Goal: Task Accomplishment & Management: Manage account settings

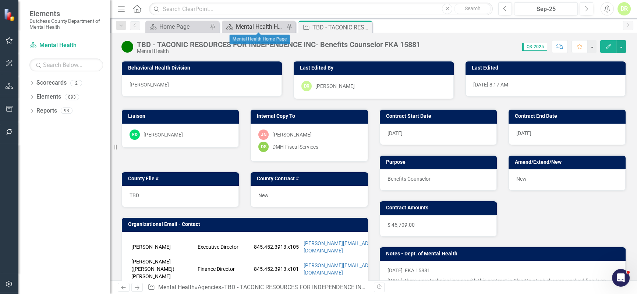
click at [264, 23] on div "Mental Health Home Page" at bounding box center [260, 26] width 49 height 9
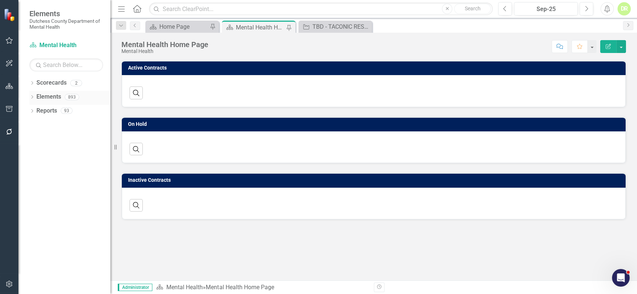
click at [41, 97] on link "Elements" at bounding box center [48, 97] width 25 height 8
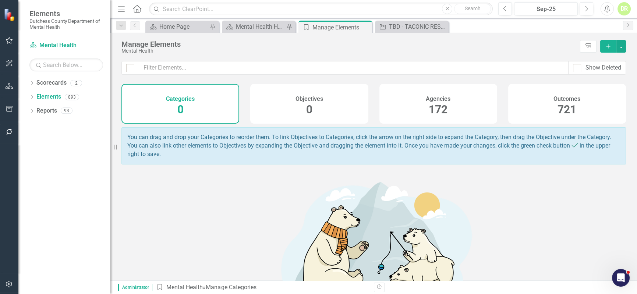
click at [434, 102] on div "172" at bounding box center [438, 110] width 19 height 16
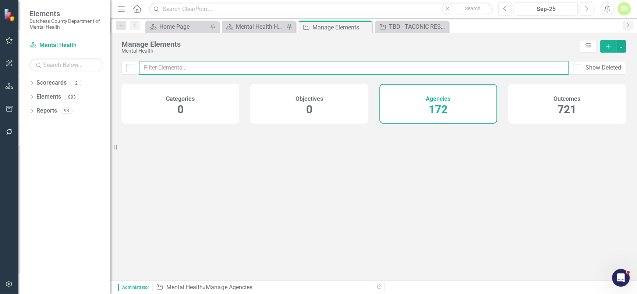
click at [160, 64] on input "text" at bounding box center [353, 68] width 429 height 14
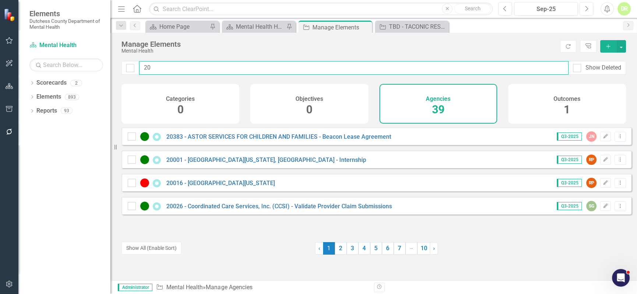
type input "2"
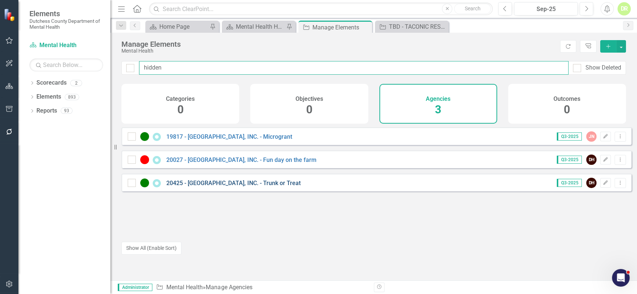
type input "hidden"
click at [211, 187] on link "20425 - [GEOGRAPHIC_DATA], INC. - Trunk or Treat" at bounding box center [233, 183] width 134 height 7
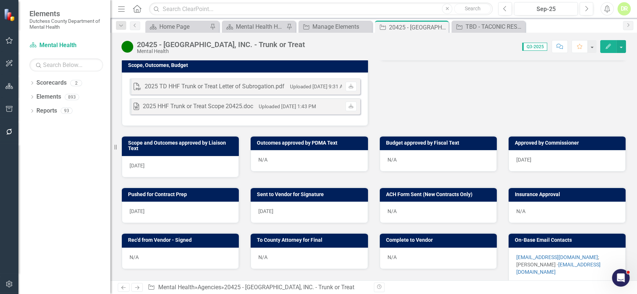
scroll to position [234, 0]
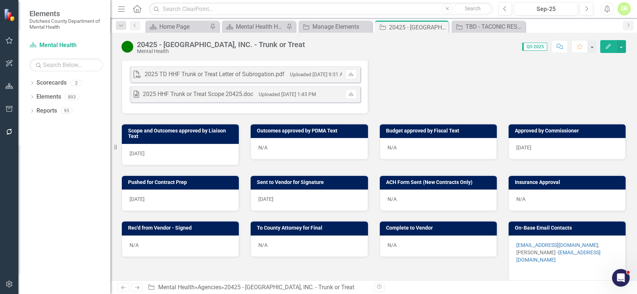
click at [532, 190] on div "N/A" at bounding box center [567, 200] width 117 height 21
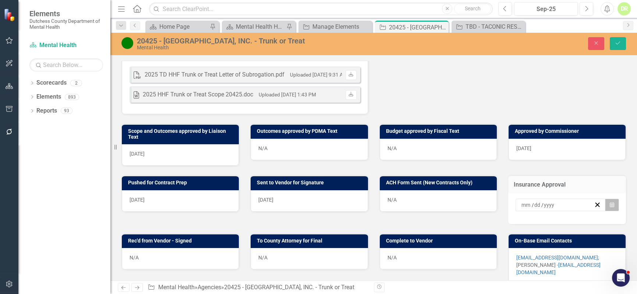
click at [610, 199] on button "Calendar" at bounding box center [612, 205] width 14 height 13
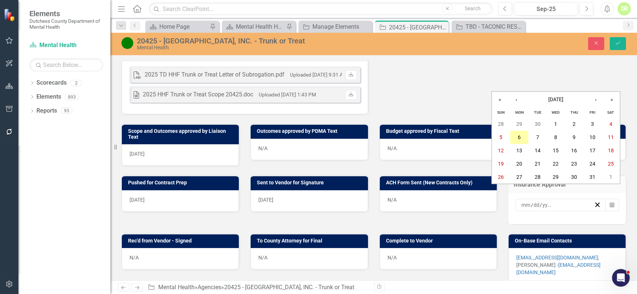
click at [521, 136] on button "6" at bounding box center [519, 137] width 18 height 13
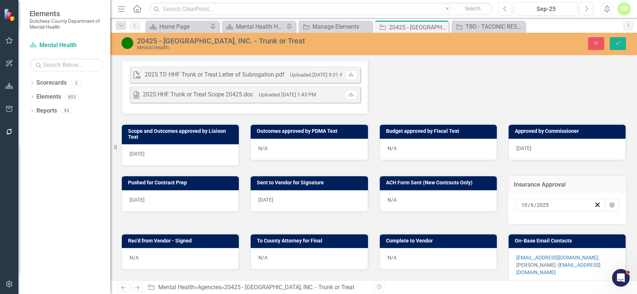
click at [192, 248] on div "N/A" at bounding box center [180, 258] width 117 height 21
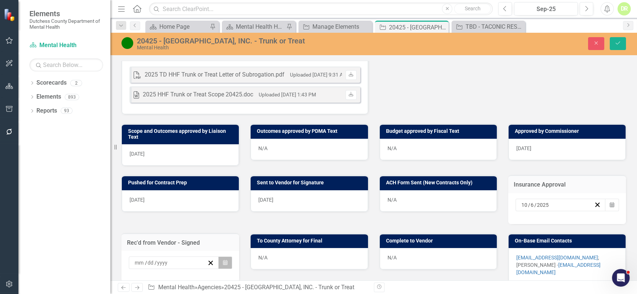
click at [223, 260] on icon "Calendar" at bounding box center [225, 262] width 4 height 5
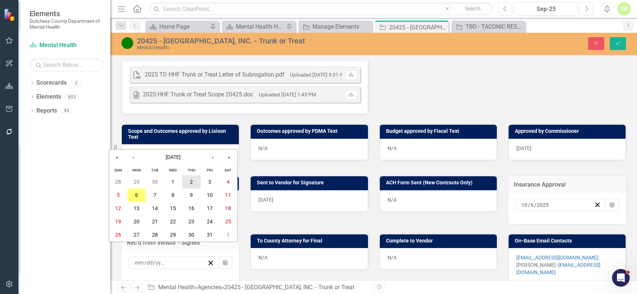
click at [190, 180] on abbr "2" at bounding box center [191, 182] width 3 height 6
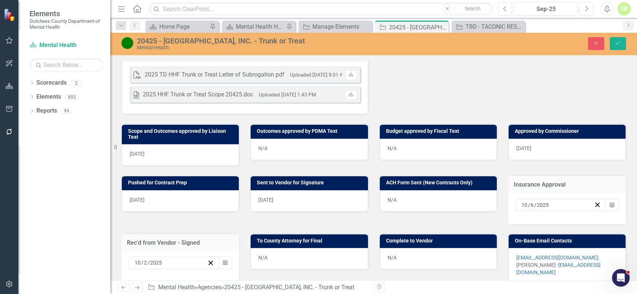
click at [279, 248] on div "N/A" at bounding box center [309, 258] width 117 height 21
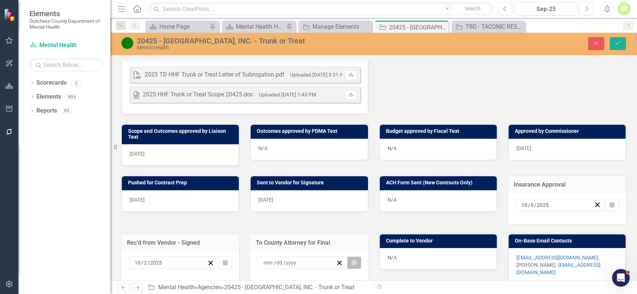
click at [354, 257] on button "Calendar" at bounding box center [354, 263] width 14 height 13
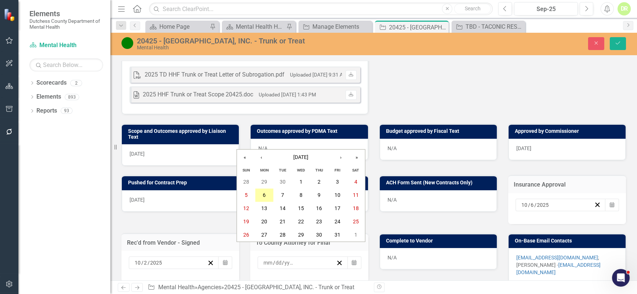
click at [265, 192] on abbr "6" at bounding box center [264, 195] width 3 height 6
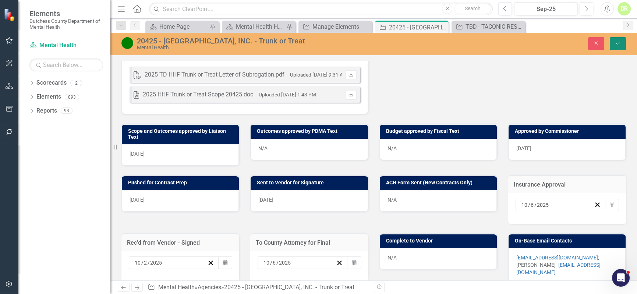
click at [617, 40] on icon "Save" at bounding box center [618, 42] width 7 height 5
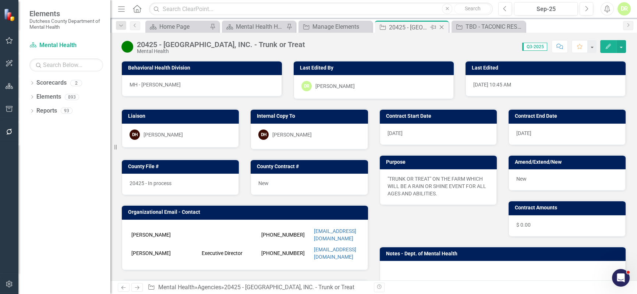
click at [444, 26] on icon "Close" at bounding box center [441, 27] width 7 height 6
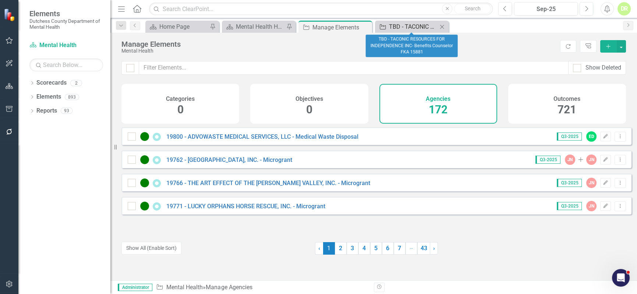
click at [425, 28] on div "TBD - TACONIC RESOURCES FOR INDEPENDENCE INC- Benefits Counselor FKA 15881" at bounding box center [413, 26] width 49 height 9
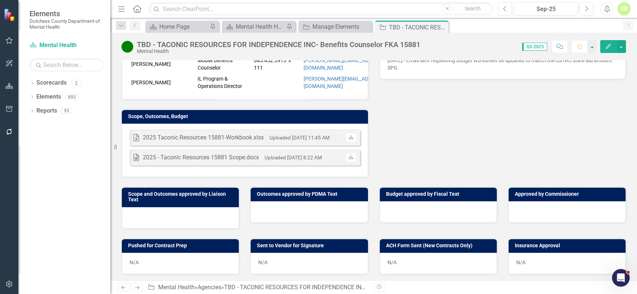
scroll to position [100, 0]
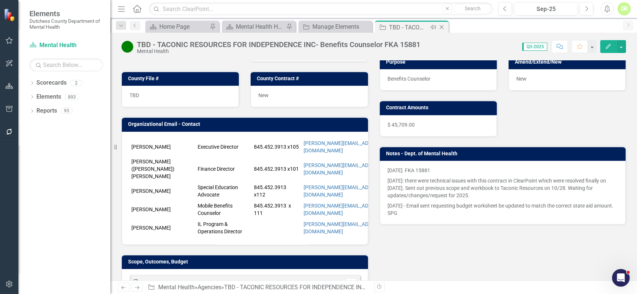
click at [443, 26] on icon "Close" at bounding box center [441, 27] width 7 height 6
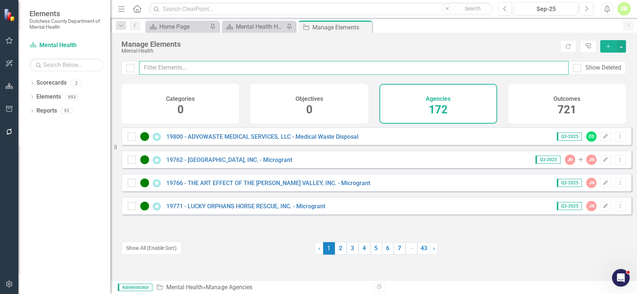
click at [153, 71] on input "text" at bounding box center [353, 68] width 429 height 14
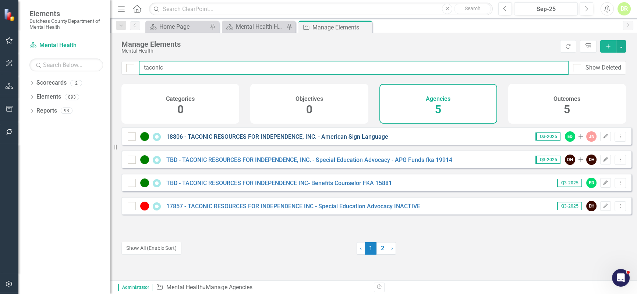
type input "taconic"
click at [262, 140] on link "18806 - TACONIC RESOURCES FOR INDEPENDENCE, INC. - American Sign Language" at bounding box center [277, 136] width 222 height 7
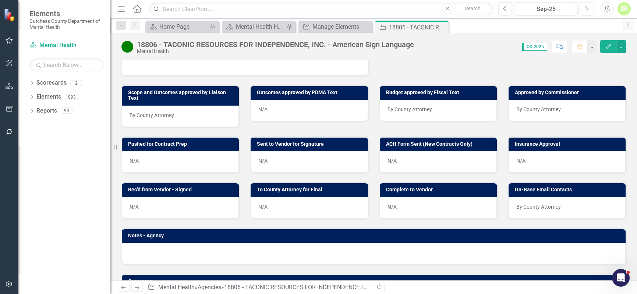
scroll to position [367, 0]
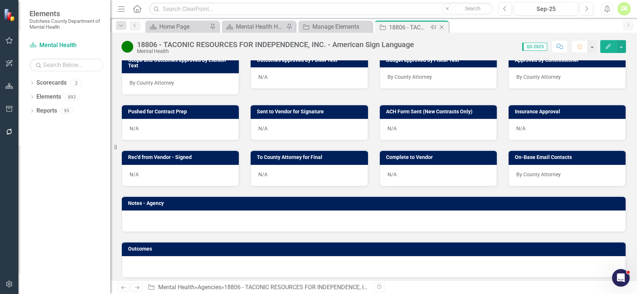
click at [442, 26] on icon "Close" at bounding box center [441, 27] width 7 height 6
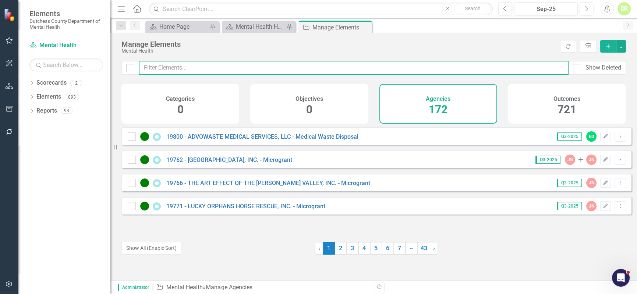
click at [163, 70] on input "text" at bounding box center [353, 68] width 429 height 14
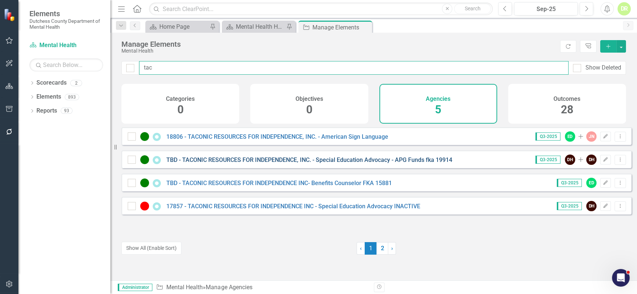
type input "tac"
click at [202, 163] on link "TBD - TACONIC RESOURCES FOR INDEPENDENCE, INC. - Special Education Advocacy - A…" at bounding box center [309, 159] width 286 height 7
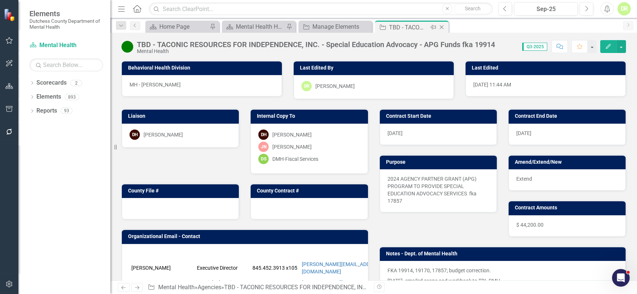
click at [442, 26] on icon "Close" at bounding box center [441, 27] width 7 height 6
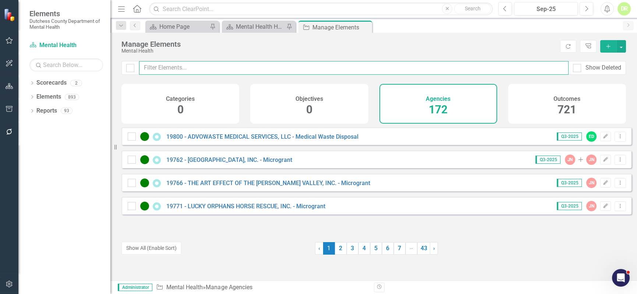
click at [196, 70] on input "text" at bounding box center [353, 68] width 429 height 14
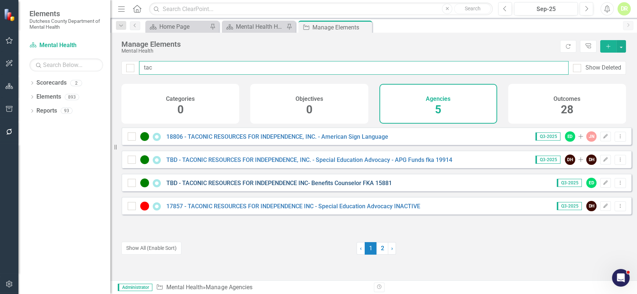
type input "tac"
click at [228, 187] on link "TBD - TACONIC RESOURCES FOR INDEPENDENCE INC- Benefits Counselor FKA 15881" at bounding box center [279, 183] width 226 height 7
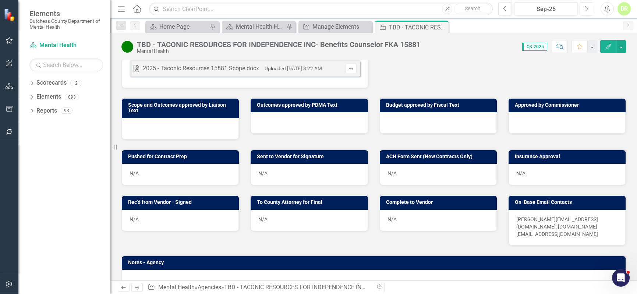
scroll to position [368, 0]
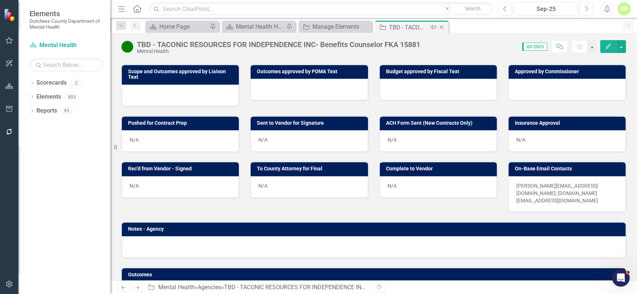
click at [442, 26] on icon "Close" at bounding box center [441, 27] width 7 height 6
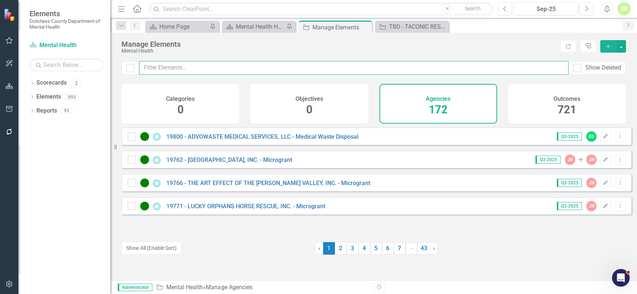
drag, startPoint x: 261, startPoint y: 61, endPoint x: 257, endPoint y: 65, distance: 5.7
click at [260, 62] on input "text" at bounding box center [353, 68] width 429 height 14
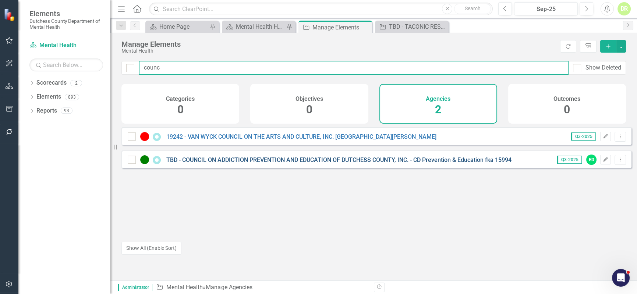
type input "counc"
click at [316, 163] on link "TBD - COUNCIL ON ADDICTION PREVENTION AND EDUCATION OF DUTCHESS COUNTY, INC. - …" at bounding box center [338, 159] width 345 height 7
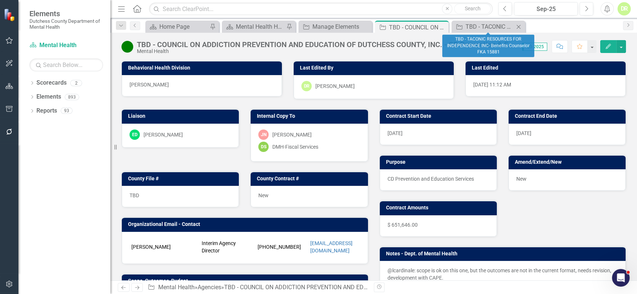
click at [519, 24] on icon "Close" at bounding box center [518, 27] width 7 height 6
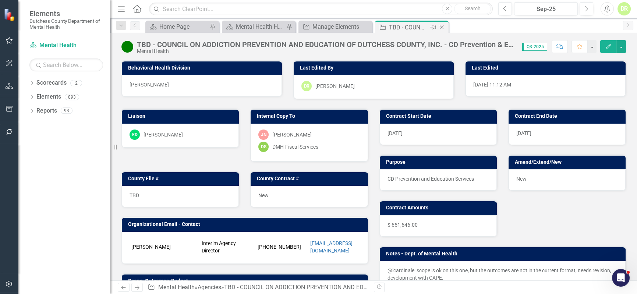
click at [442, 26] on icon at bounding box center [442, 27] width 4 height 4
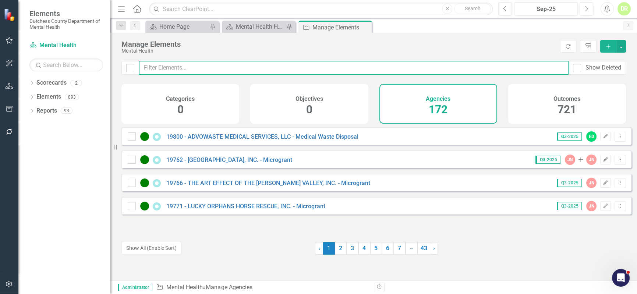
click at [255, 68] on input "text" at bounding box center [353, 68] width 429 height 14
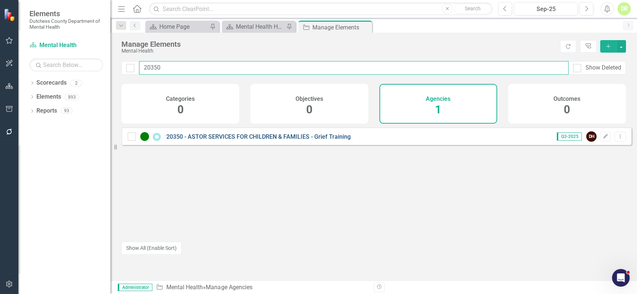
type input "20350"
click at [285, 140] on link "20350 - ASTOR SERVICES FOR CHILDREN & FAMILIES - Grief Training" at bounding box center [258, 136] width 184 height 7
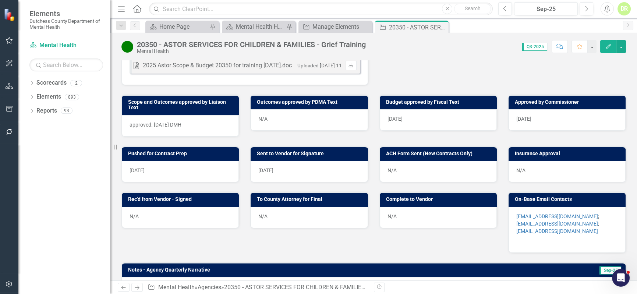
scroll to position [368, 0]
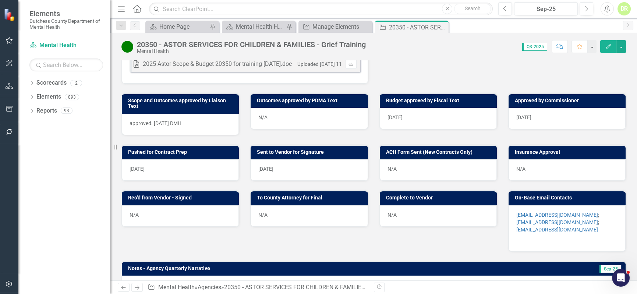
click at [144, 210] on div "N/A" at bounding box center [180, 215] width 117 height 21
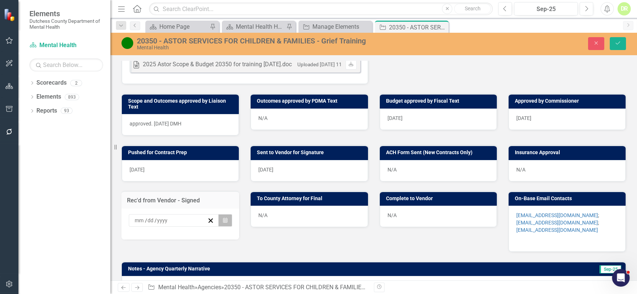
click at [223, 218] on icon "button" at bounding box center [225, 219] width 4 height 5
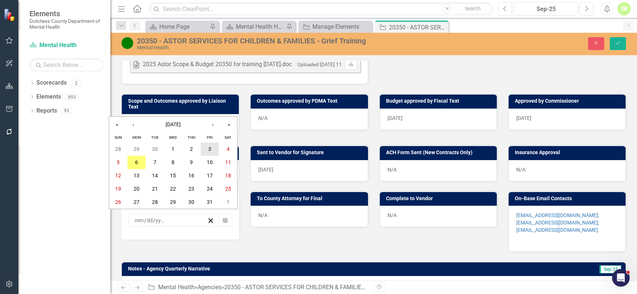
click at [203, 146] on button "3" at bounding box center [210, 149] width 18 height 13
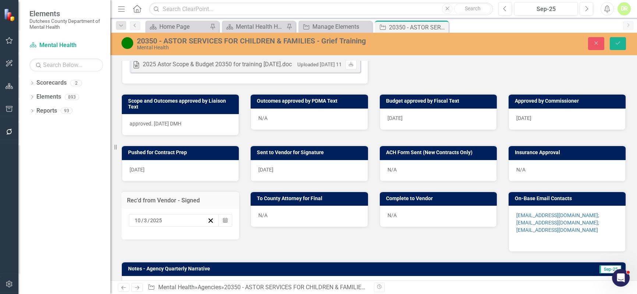
click at [292, 216] on div "N/A" at bounding box center [309, 216] width 117 height 21
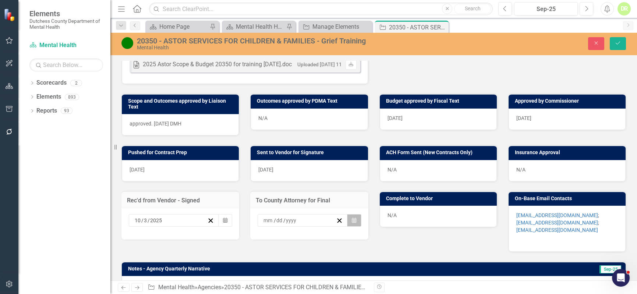
click at [352, 220] on icon "button" at bounding box center [354, 219] width 4 height 5
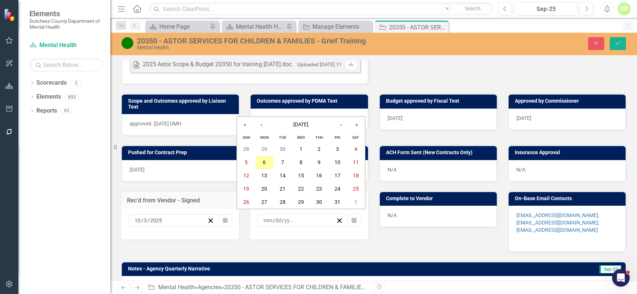
click at [265, 160] on abbr "6" at bounding box center [264, 163] width 3 height 6
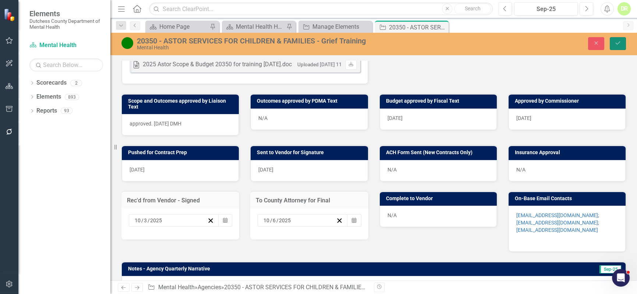
click at [618, 42] on icon "Save" at bounding box center [618, 42] width 7 height 5
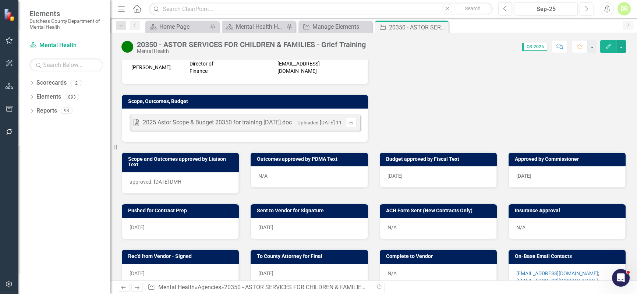
scroll to position [335, 0]
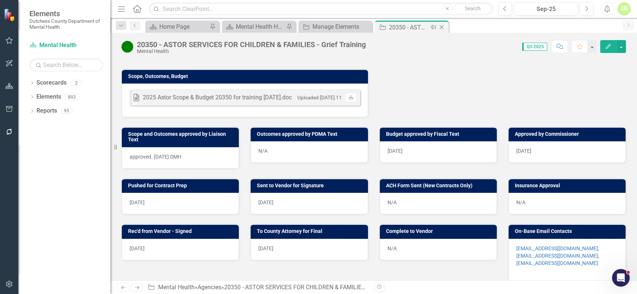
click at [443, 26] on icon "Close" at bounding box center [441, 27] width 7 height 6
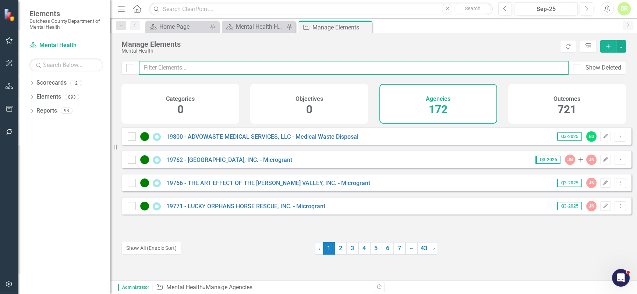
click at [187, 66] on input "text" at bounding box center [353, 68] width 429 height 14
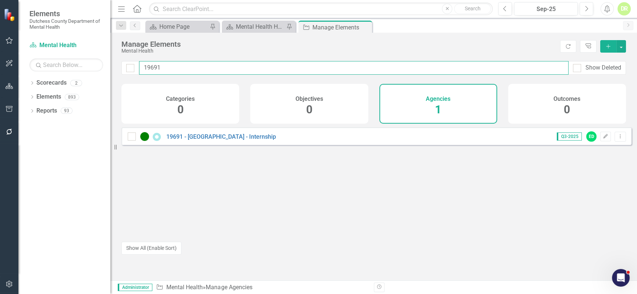
type input "19691"
click at [238, 140] on link "19691 - [GEOGRAPHIC_DATA] - Internship" at bounding box center [221, 136] width 110 height 7
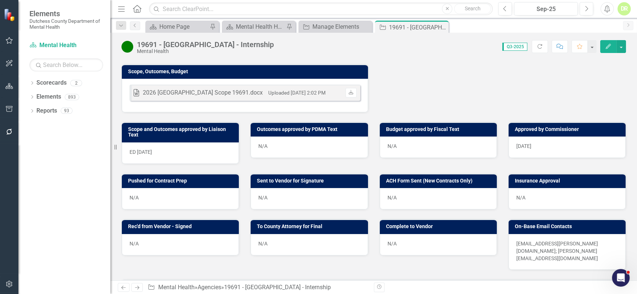
scroll to position [268, 0]
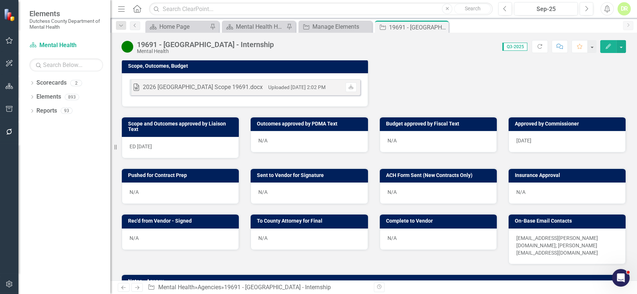
click at [155, 183] on div "N/A" at bounding box center [180, 193] width 117 height 21
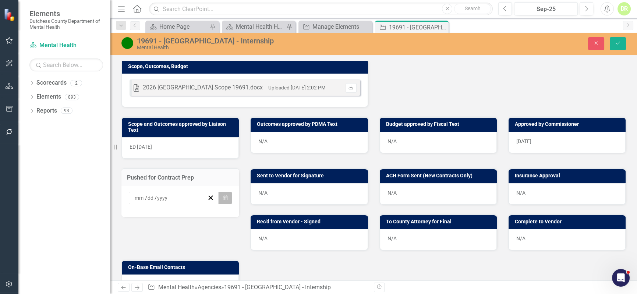
click at [224, 195] on icon "Calendar" at bounding box center [225, 197] width 4 height 5
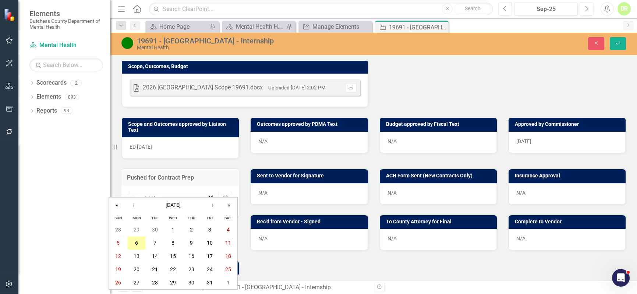
click at [137, 241] on abbr "6" at bounding box center [136, 243] width 3 height 6
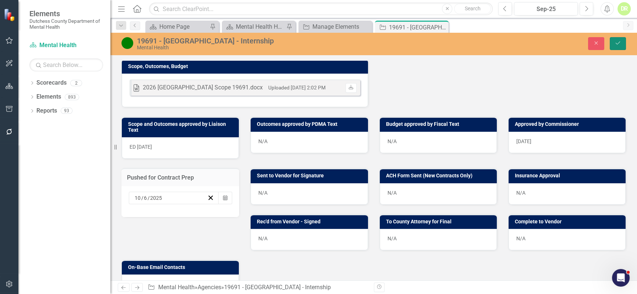
click at [615, 43] on icon "Save" at bounding box center [618, 42] width 7 height 5
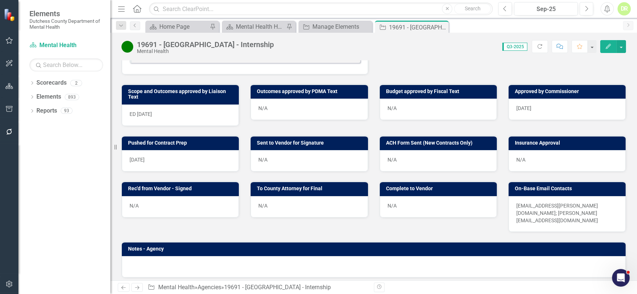
scroll to position [332, 0]
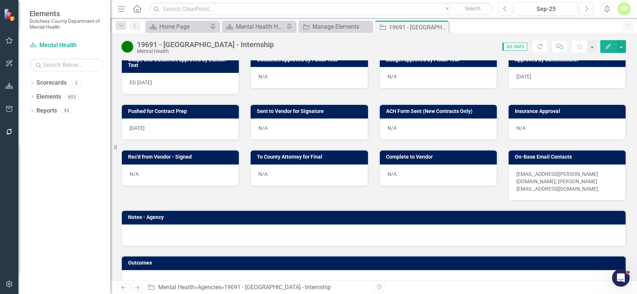
click at [599, 170] on p "[EMAIL_ADDRESS][PERSON_NAME][DOMAIN_NAME]; [PERSON_NAME][EMAIL_ADDRESS][DOMAIN_…" at bounding box center [567, 181] width 102 height 22
click at [598, 171] on p "[EMAIL_ADDRESS][PERSON_NAME][DOMAIN_NAME]; [PERSON_NAME][EMAIL_ADDRESS][DOMAIN_…" at bounding box center [567, 181] width 102 height 22
click at [597, 170] on p "[EMAIL_ADDRESS][PERSON_NAME][DOMAIN_NAME]; [PERSON_NAME][EMAIL_ADDRESS][DOMAIN_…" at bounding box center [567, 181] width 102 height 22
click at [600, 170] on p "[EMAIL_ADDRESS][PERSON_NAME][DOMAIN_NAME]; [PERSON_NAME][EMAIL_ADDRESS][DOMAIN_…" at bounding box center [567, 181] width 102 height 22
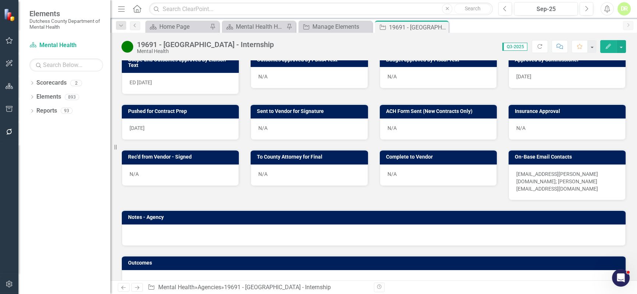
click at [601, 170] on p "[EMAIL_ADDRESS][PERSON_NAME][DOMAIN_NAME]; [PERSON_NAME][EMAIL_ADDRESS][DOMAIN_…" at bounding box center [567, 181] width 102 height 22
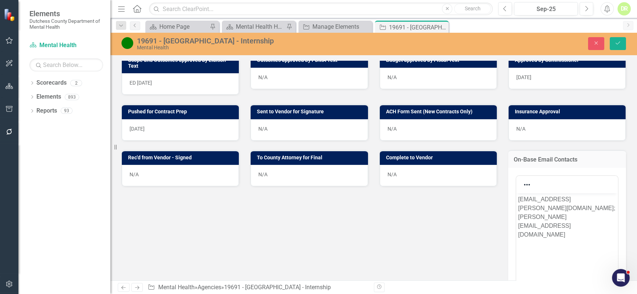
scroll to position [0, 0]
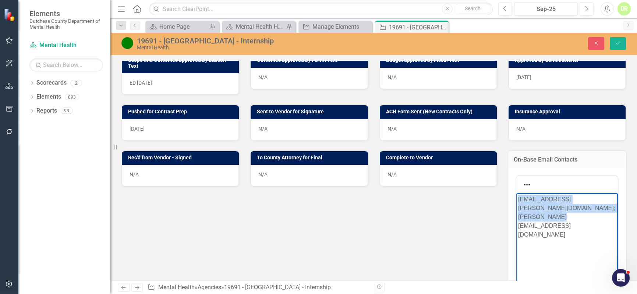
drag, startPoint x: 530, startPoint y: 231, endPoint x: 489, endPoint y: 147, distance: 94.0
click at [516, 193] on html "[EMAIL_ADDRESS][PERSON_NAME][DOMAIN_NAME]; [PERSON_NAME][EMAIL_ADDRESS][DOMAIN_…" at bounding box center [567, 248] width 102 height 110
copy p "[EMAIL_ADDRESS][PERSON_NAME][DOMAIN_NAME]; [PERSON_NAME][EMAIL_ADDRESS][DOMAIN_…"
drag, startPoint x: 616, startPoint y: 44, endPoint x: 309, endPoint y: 116, distance: 315.9
click at [616, 44] on icon "Save" at bounding box center [618, 42] width 7 height 5
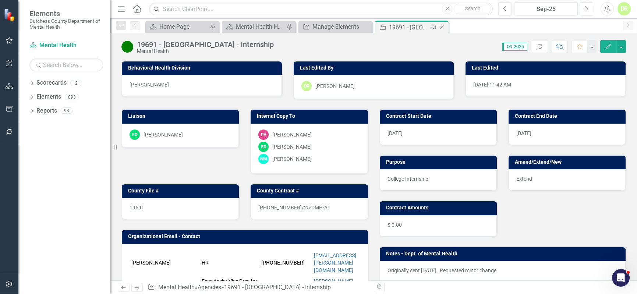
click at [443, 26] on icon "Close" at bounding box center [441, 27] width 7 height 6
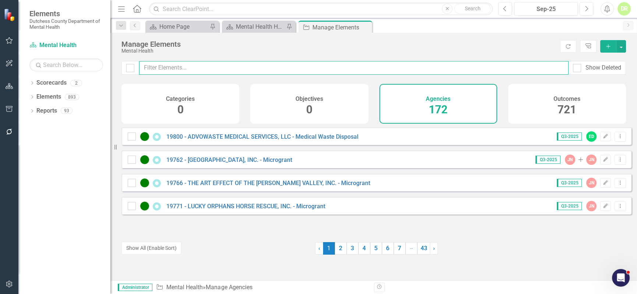
click at [169, 68] on input "text" at bounding box center [353, 68] width 429 height 14
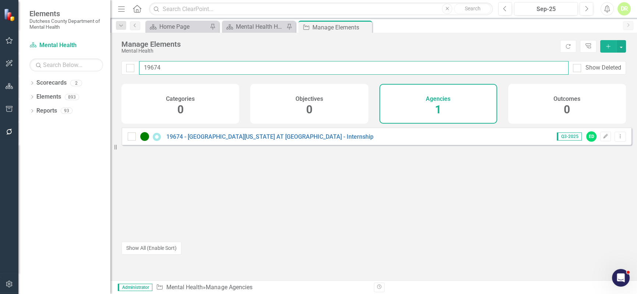
type input "19674"
click at [323, 140] on link "19674 - [GEOGRAPHIC_DATA][US_STATE] AT [GEOGRAPHIC_DATA] - Internship" at bounding box center [269, 136] width 207 height 7
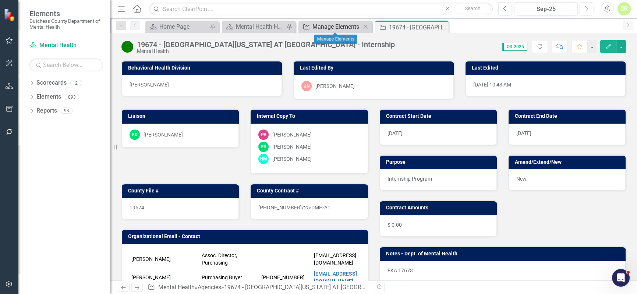
click at [317, 23] on div "Manage Elements" at bounding box center [336, 26] width 49 height 9
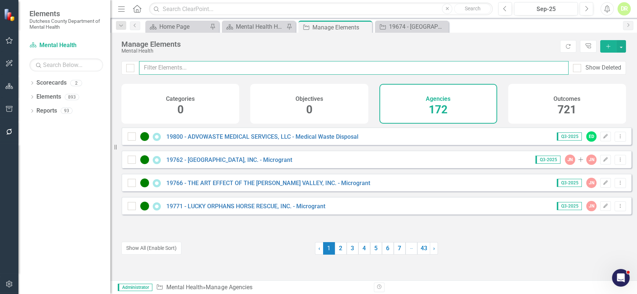
click at [195, 64] on input "text" at bounding box center [353, 68] width 429 height 14
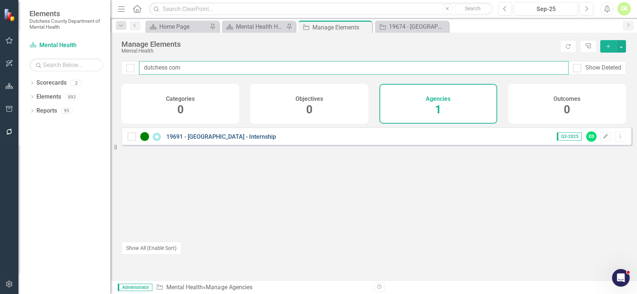
type input "dutchess com"
click at [200, 140] on link "19691 - [GEOGRAPHIC_DATA] - Internship" at bounding box center [221, 136] width 110 height 7
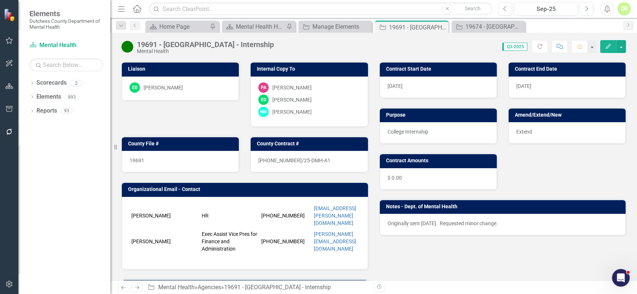
scroll to position [201, 0]
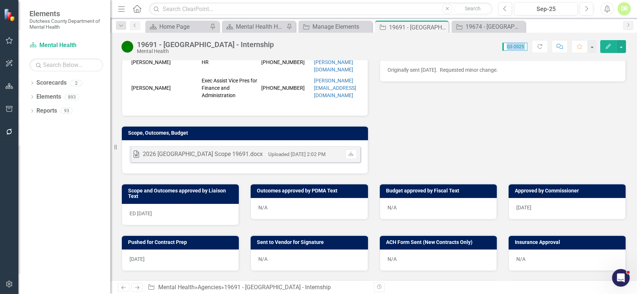
drag, startPoint x: 468, startPoint y: 39, endPoint x: 557, endPoint y: 92, distance: 102.9
click at [637, 75] on html "Elements Dutchess County Department of Mental Health Scorecard Mental Health Se…" at bounding box center [318, 147] width 637 height 294
click at [442, 26] on icon "Close" at bounding box center [441, 27] width 7 height 6
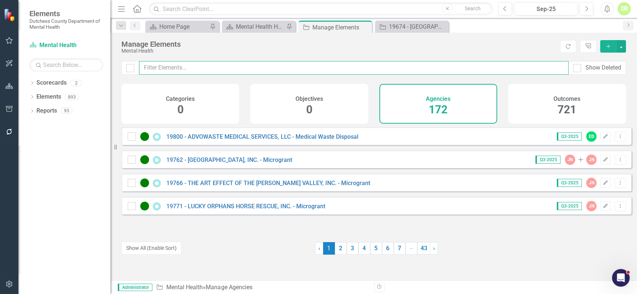
click at [254, 70] on input "text" at bounding box center [353, 68] width 429 height 14
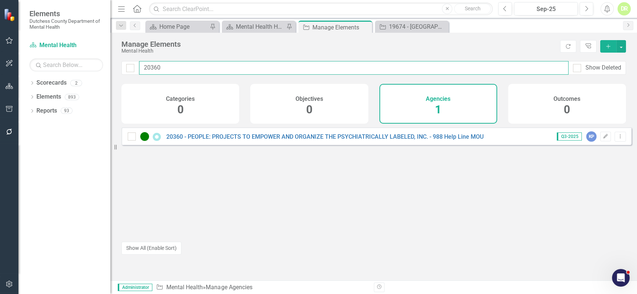
type input "20360"
click at [217, 137] on div "20360 - PEOPLE: PROJECTS TO EMPOWER AND ORGANIZE THE PSYCHIATRICALLY LABELED, I…" at bounding box center [376, 136] width 510 height 18
click at [213, 140] on link "20360 - PEOPLE: PROJECTS TO EMPOWER AND ORGANIZE THE PSYCHIATRICALLY LABELED, I…" at bounding box center [324, 136] width 317 height 7
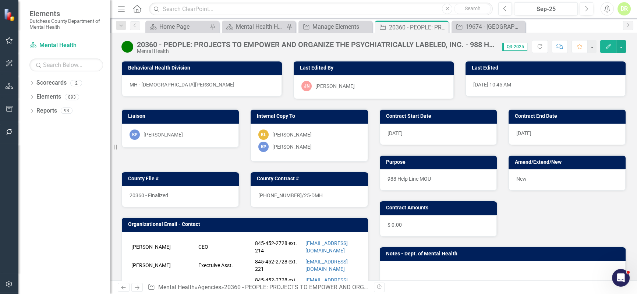
scroll to position [234, 0]
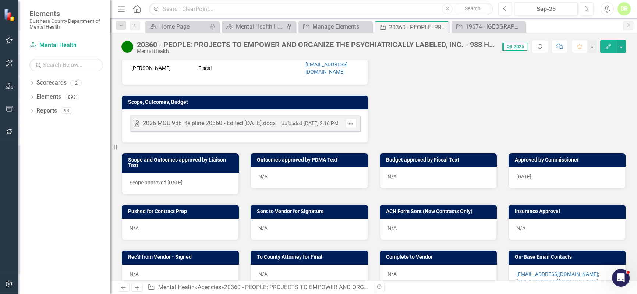
click at [556, 47] on button "Comment" at bounding box center [560, 46] width 16 height 13
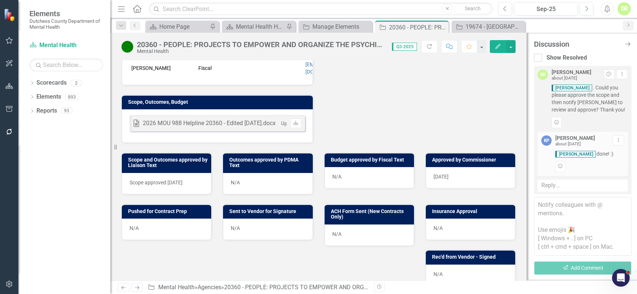
scroll to position [386, 0]
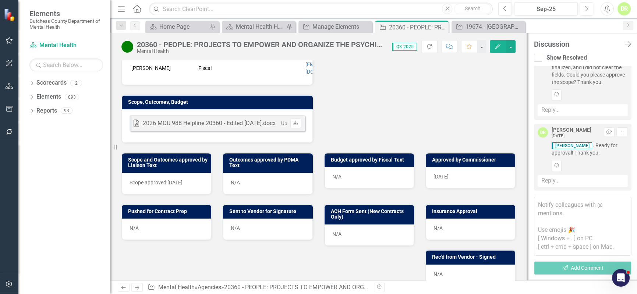
click at [627, 43] on icon "Close Discussion Bar" at bounding box center [627, 43] width 9 height 7
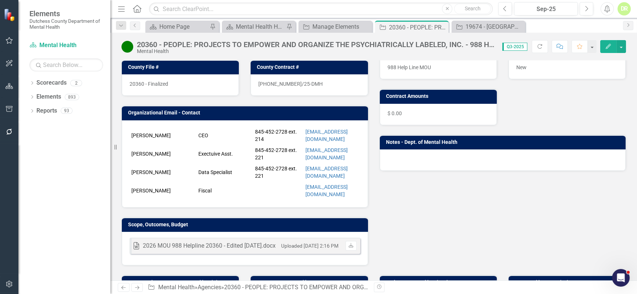
scroll to position [0, 0]
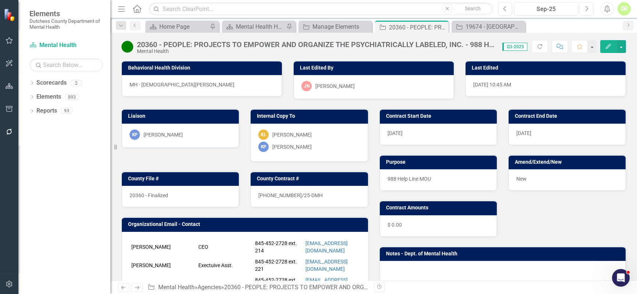
click at [557, 44] on icon "Comment" at bounding box center [559, 46] width 7 height 5
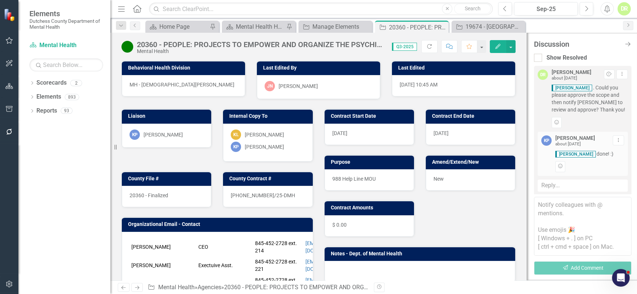
scroll to position [386, 0]
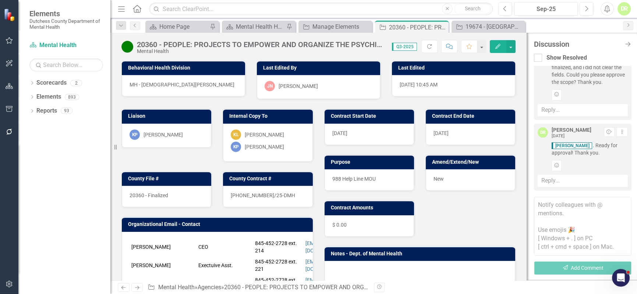
click at [545, 209] on textarea at bounding box center [583, 226] width 98 height 59
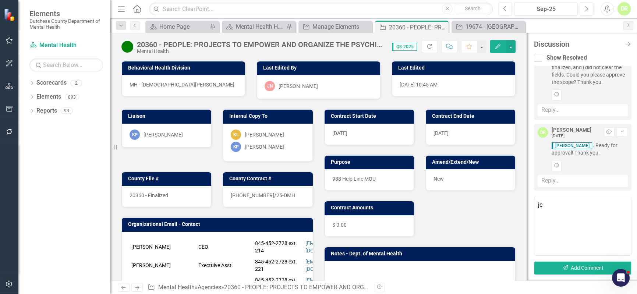
type textarea "j"
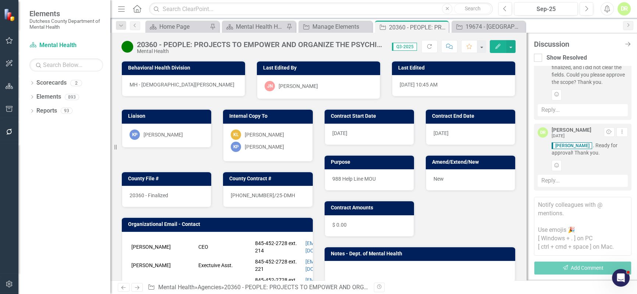
type textarea "!"
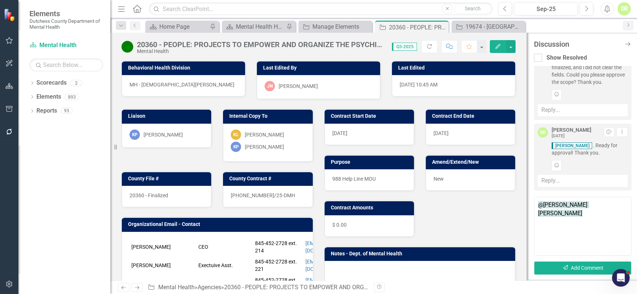
type textarea "@[PERSON_NAME] [PERSON_NAME]"
type textarea "@[PERSON_NAME] I overlooked sending this to you for approval."
click at [592, 265] on button "Send Add Comment" at bounding box center [583, 268] width 98 height 14
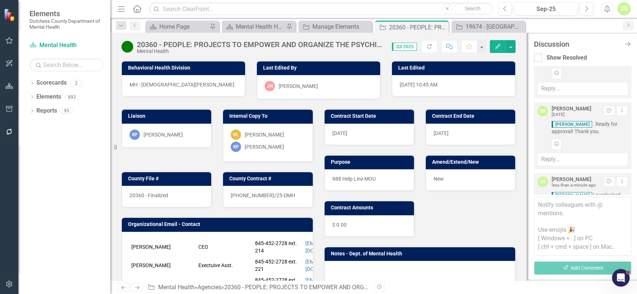
scroll to position [464, 0]
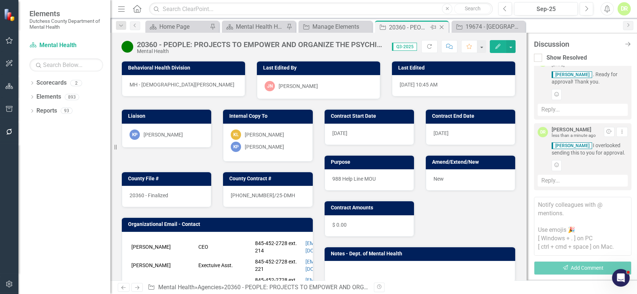
click at [442, 26] on icon "Close" at bounding box center [441, 27] width 7 height 6
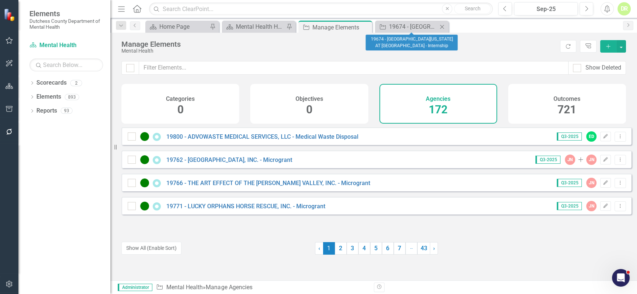
click at [444, 27] on icon "Close" at bounding box center [441, 27] width 7 height 6
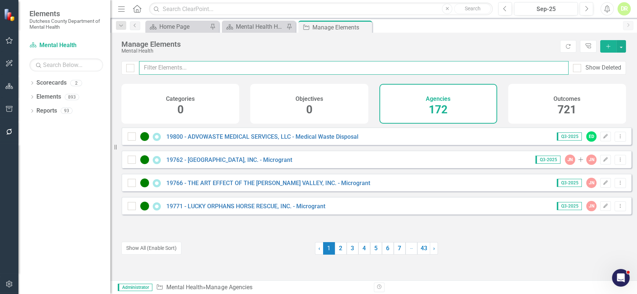
click at [160, 70] on input "text" at bounding box center [353, 68] width 429 height 14
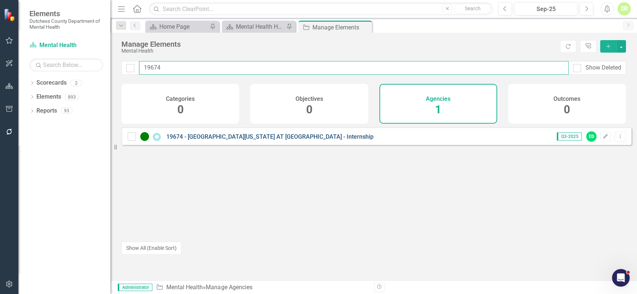
type input "19674"
click at [207, 140] on link "19674 - [GEOGRAPHIC_DATA][US_STATE] AT [GEOGRAPHIC_DATA] - Internship" at bounding box center [269, 136] width 207 height 7
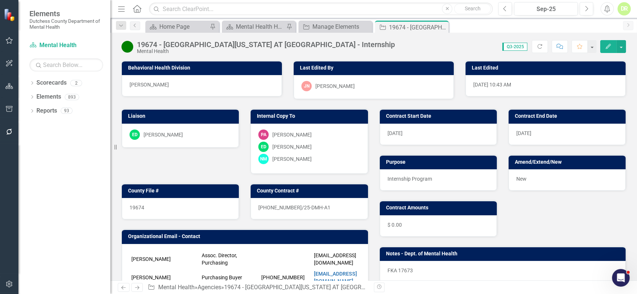
click at [560, 46] on icon "Comment" at bounding box center [559, 46] width 7 height 5
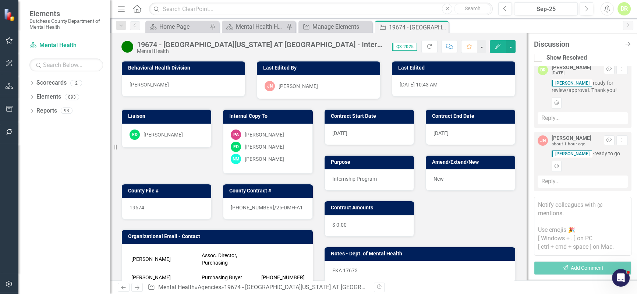
scroll to position [184, 0]
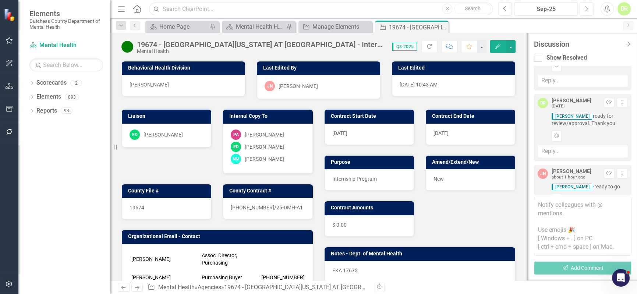
click at [212, 10] on input "text" at bounding box center [321, 9] width 344 height 13
type input "19691"
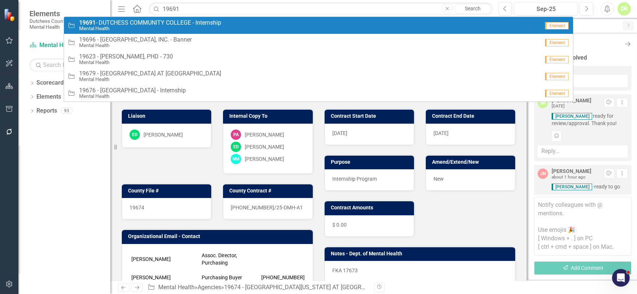
click at [140, 27] on small "Mental Health" at bounding box center [150, 29] width 142 height 6
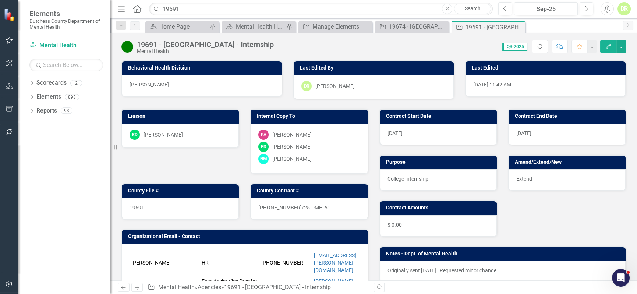
click at [558, 47] on icon "Comment" at bounding box center [559, 46] width 7 height 5
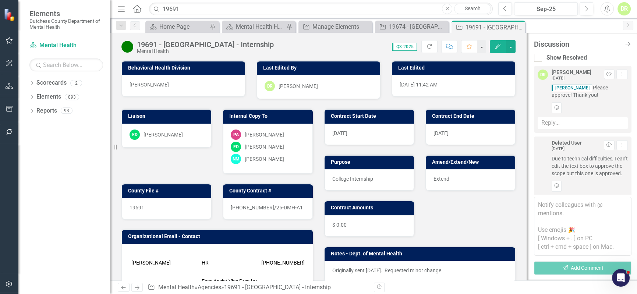
scroll to position [231, 0]
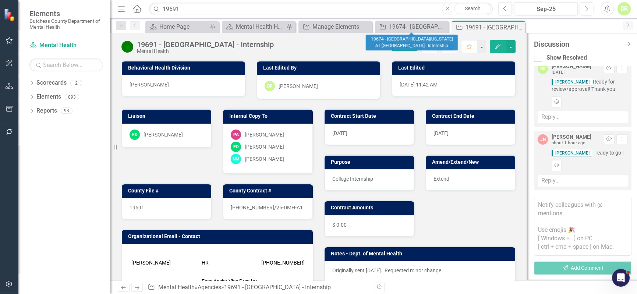
drag, startPoint x: 441, startPoint y: 26, endPoint x: 464, endPoint y: 29, distance: 22.6
click at [0, 0] on icon "Close" at bounding box center [0, 0] width 0 height 0
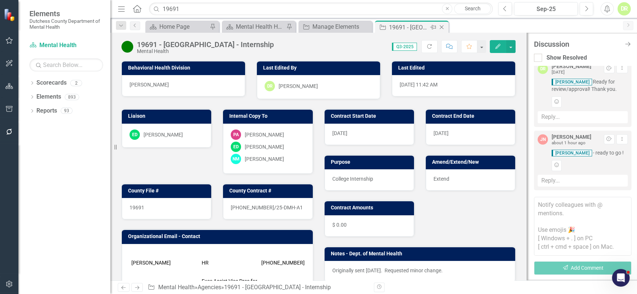
click at [442, 26] on icon "Close" at bounding box center [441, 27] width 7 height 6
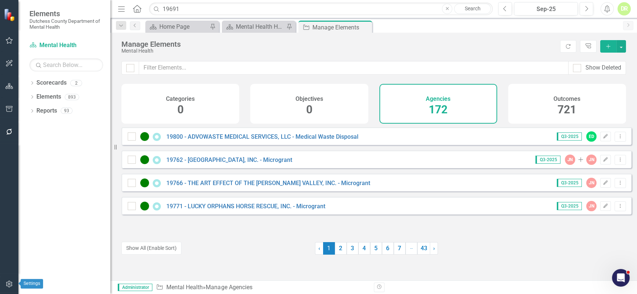
click at [11, 282] on icon "button" at bounding box center [9, 284] width 6 height 7
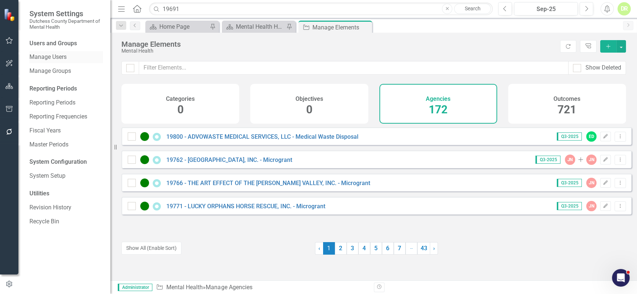
click at [60, 55] on link "Manage Users" at bounding box center [66, 57] width 74 height 8
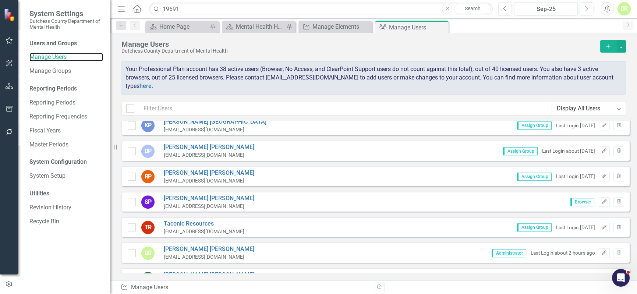
scroll to position [937, 0]
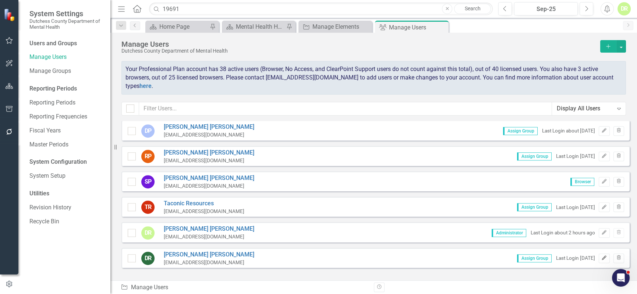
click at [602, 256] on icon "button" at bounding box center [604, 257] width 4 height 4
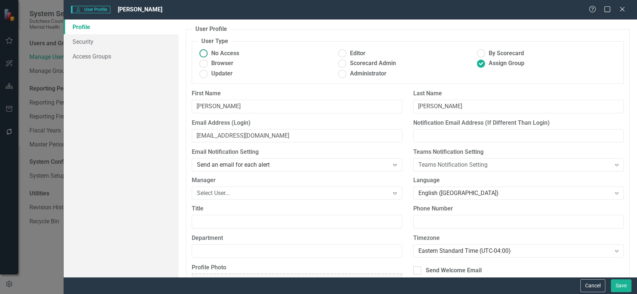
click at [201, 55] on ins at bounding box center [203, 53] width 11 height 11
click at [201, 55] on input "No Access" at bounding box center [203, 53] width 11 height 11
radio input "true"
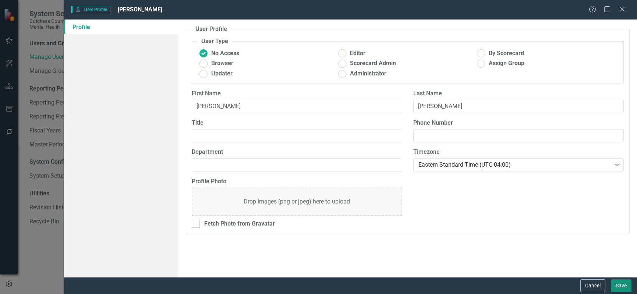
click at [621, 284] on button "Save" at bounding box center [621, 285] width 21 height 13
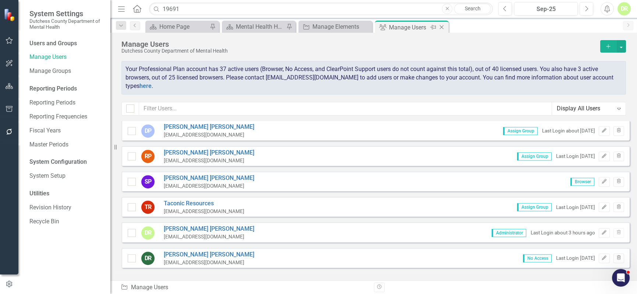
click at [443, 26] on icon "Close" at bounding box center [441, 27] width 7 height 6
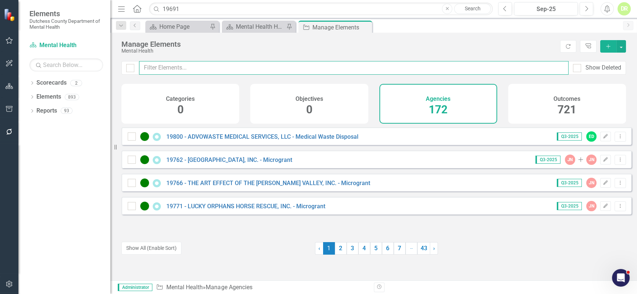
click at [230, 65] on input "text" at bounding box center [353, 68] width 429 height 14
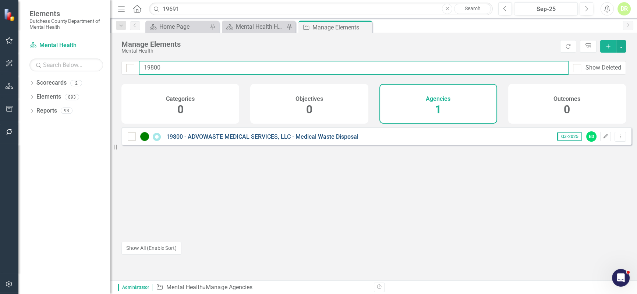
type input "19800"
click at [208, 139] on link "19800 - ADVOWASTE MEDICAL SERVICES, LLC - Medical Waste Disposal" at bounding box center [262, 136] width 192 height 7
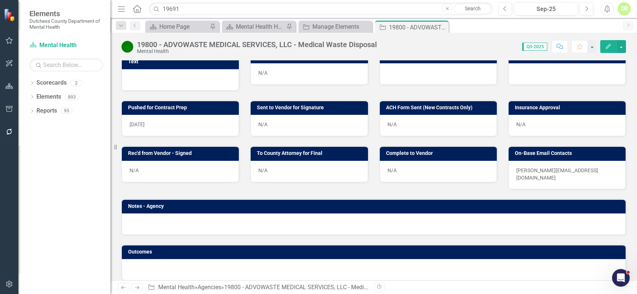
scroll to position [301, 0]
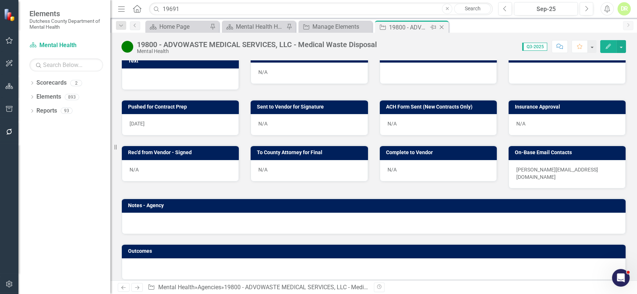
click at [442, 26] on icon at bounding box center [442, 27] width 4 height 4
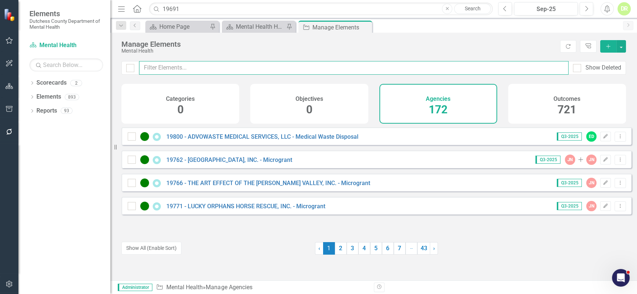
click at [164, 67] on input "text" at bounding box center [353, 68] width 429 height 14
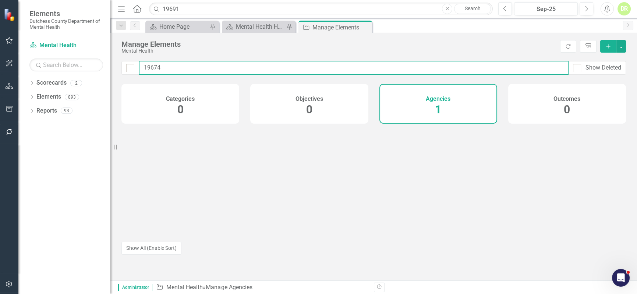
type input "19674"
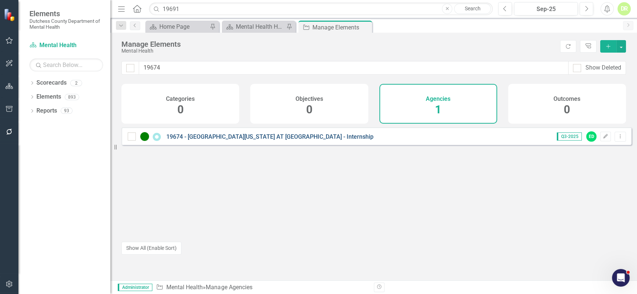
click at [234, 140] on link "19674 - [GEOGRAPHIC_DATA][US_STATE] AT [GEOGRAPHIC_DATA] - Internship" at bounding box center [269, 136] width 207 height 7
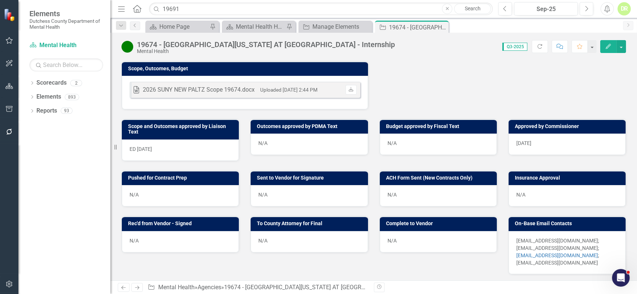
scroll to position [257, 0]
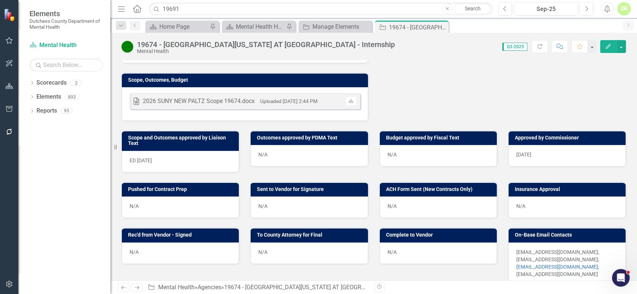
click at [161, 197] on div "N/A" at bounding box center [180, 207] width 117 height 21
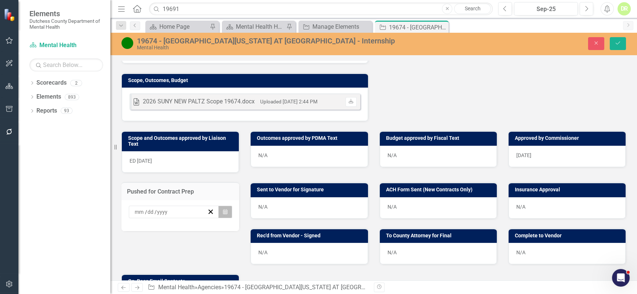
click at [221, 207] on button "Calendar" at bounding box center [225, 212] width 14 height 13
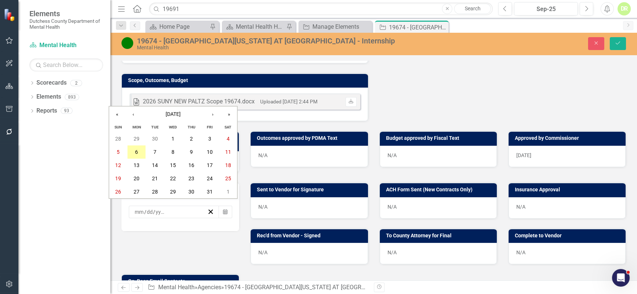
click at [136, 149] on abbr "6" at bounding box center [136, 152] width 3 height 6
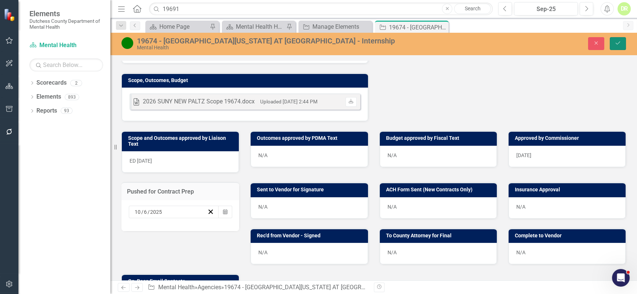
drag, startPoint x: 615, startPoint y: 39, endPoint x: 623, endPoint y: 36, distance: 9.2
click at [615, 38] on button "Save" at bounding box center [618, 43] width 16 height 13
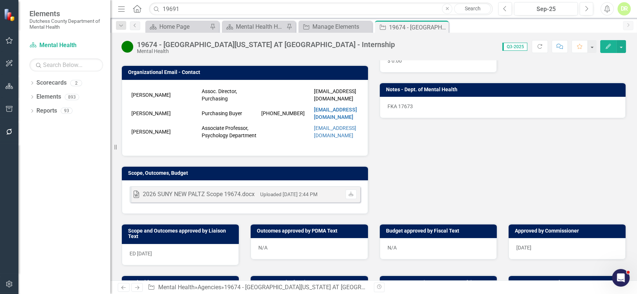
scroll to position [100, 0]
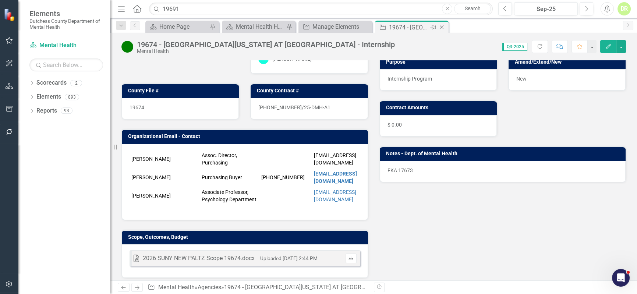
click at [441, 26] on icon "Close" at bounding box center [441, 27] width 7 height 6
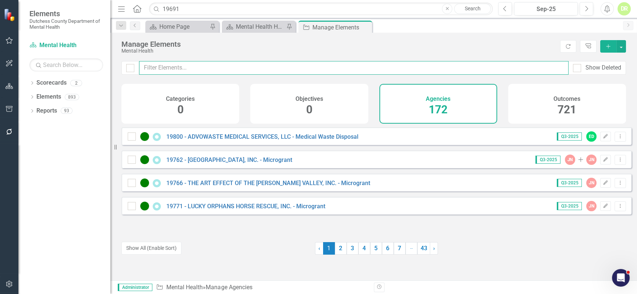
click at [186, 66] on input "text" at bounding box center [353, 68] width 429 height 14
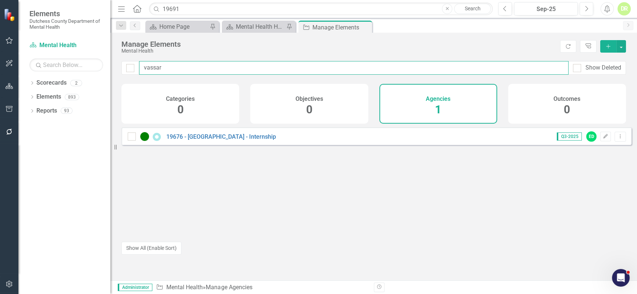
type input "vassar"
click at [204, 140] on link "19676 - [GEOGRAPHIC_DATA] - Internship" at bounding box center [221, 136] width 110 height 7
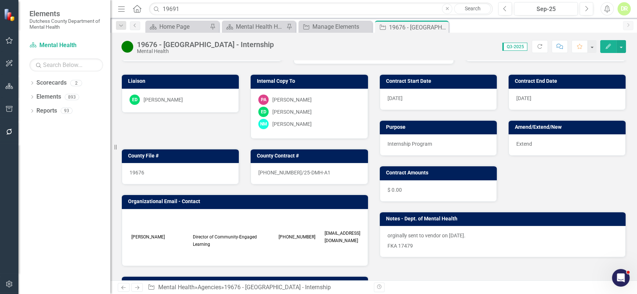
scroll to position [100, 0]
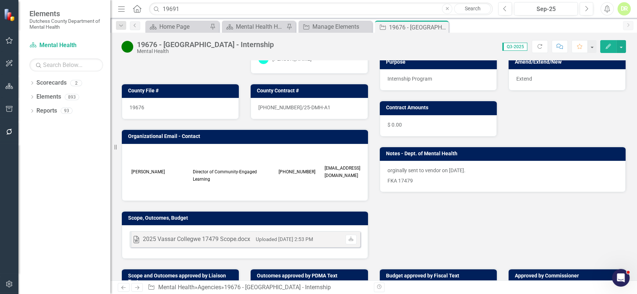
click at [431, 170] on p "orginally sent to vendor on [DATE]." at bounding box center [503, 171] width 231 height 9
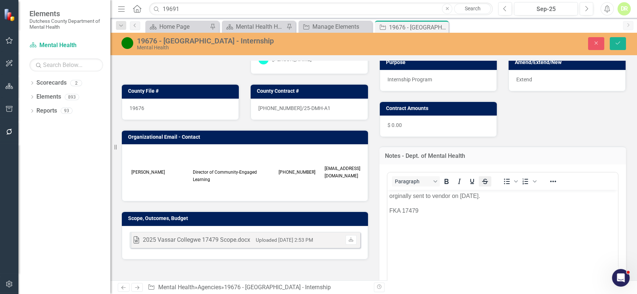
scroll to position [0, 0]
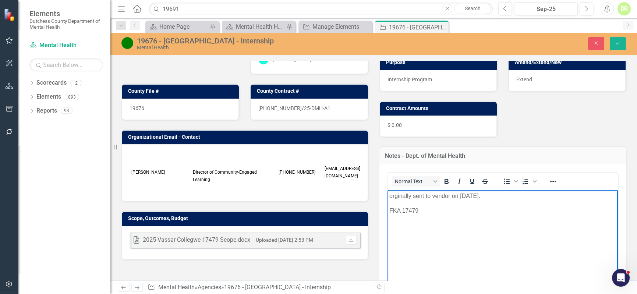
drag, startPoint x: 489, startPoint y: 197, endPoint x: 302, endPoint y: 198, distance: 187.3
click at [387, 198] on html "orginally sent to vendor on [DATE]. FKA 17479" at bounding box center [502, 245] width 231 height 110
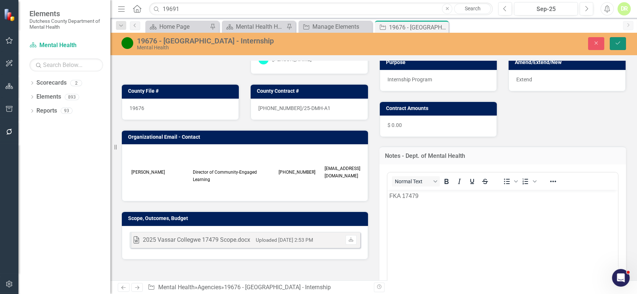
click at [618, 41] on icon "Save" at bounding box center [618, 42] width 7 height 5
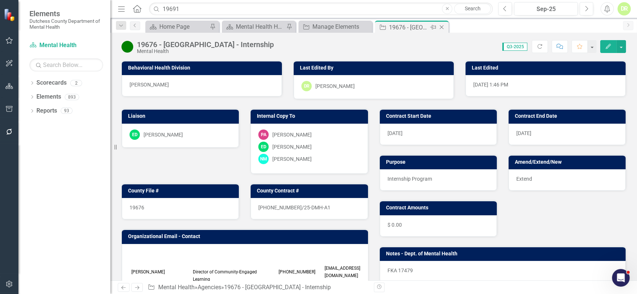
click at [441, 26] on icon "Close" at bounding box center [441, 27] width 7 height 6
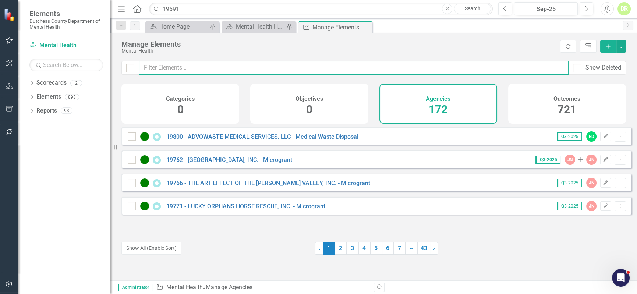
click at [192, 64] on input "text" at bounding box center [353, 68] width 429 height 14
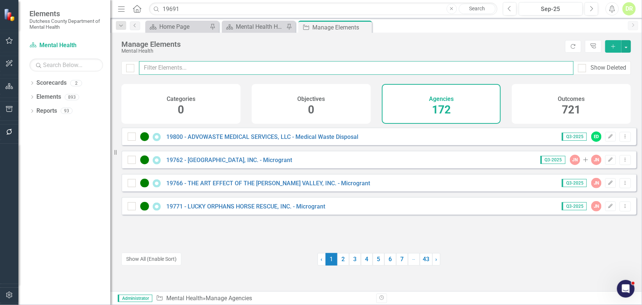
click at [160, 65] on input "text" at bounding box center [356, 68] width 435 height 14
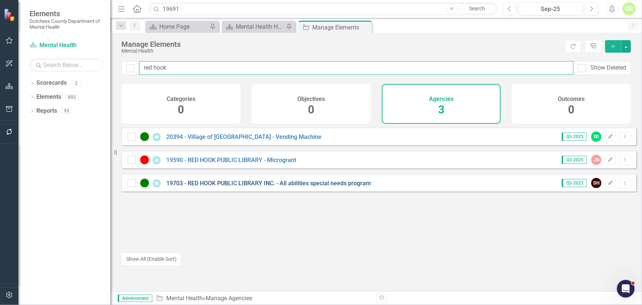
type input "red hook"
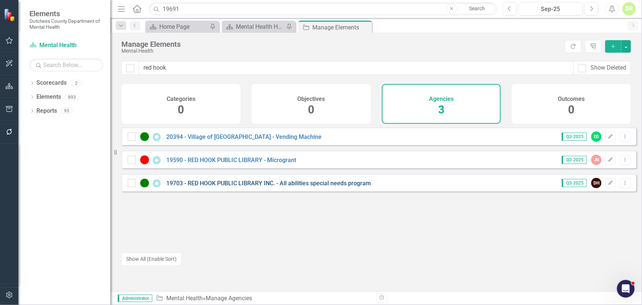
click at [253, 187] on link "19703 - RED HOOK PUBLIC LIBRARY INC. - All abilities special needs program" at bounding box center [268, 183] width 205 height 7
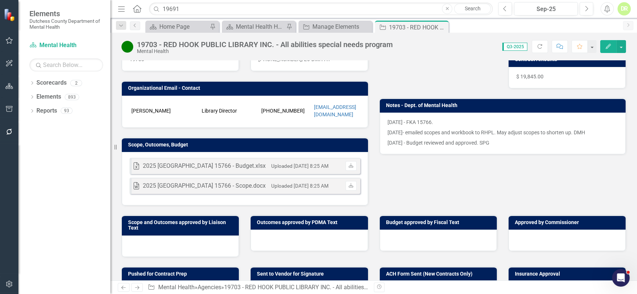
scroll to position [167, 0]
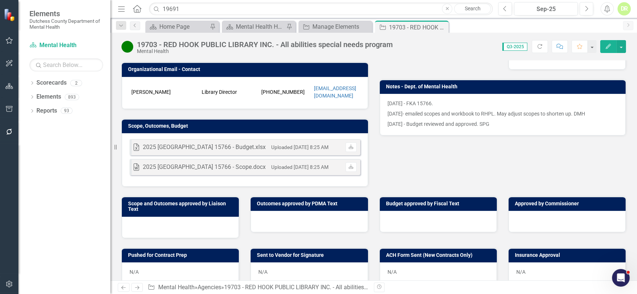
click at [310, 152] on div "Excel 2025 [GEOGRAPHIC_DATA] 15766 - Budget.xlsx Uploaded [DATE] 8:25 AM Downlo…" at bounding box center [245, 159] width 246 height 53
click at [310, 151] on div "Excel 2025 [GEOGRAPHIC_DATA] 15766 - Budget.xlsx Uploaded [DATE] 8:25 AM Downlo…" at bounding box center [245, 147] width 231 height 16
click at [332, 133] on div "Excel 2025 [GEOGRAPHIC_DATA] 15766 - Budget.xlsx Uploaded [DATE] 8:25 AM Downlo…" at bounding box center [245, 159] width 246 height 53
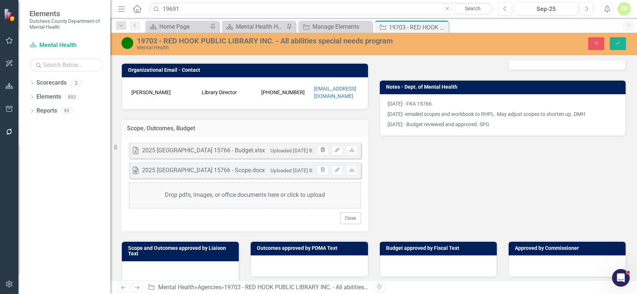
click at [321, 148] on icon "Trash" at bounding box center [323, 150] width 6 height 4
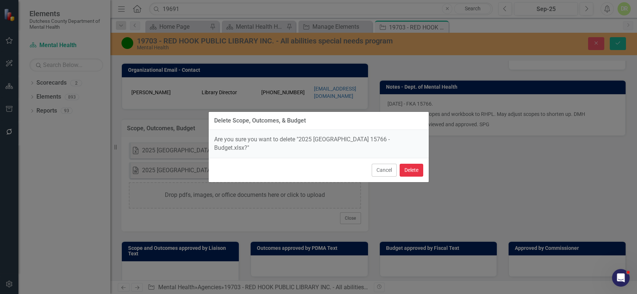
click at [413, 167] on button "Delete" at bounding box center [412, 170] width 24 height 13
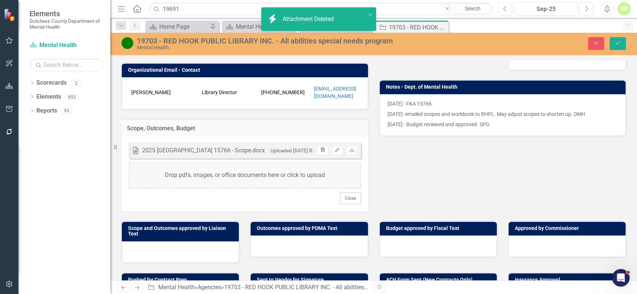
click at [318, 146] on button "Trash" at bounding box center [322, 151] width 11 height 10
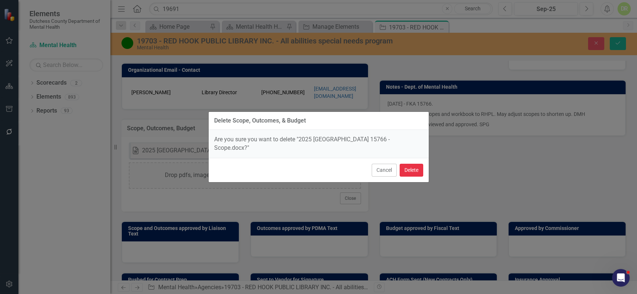
click at [412, 167] on button "Delete" at bounding box center [412, 170] width 24 height 13
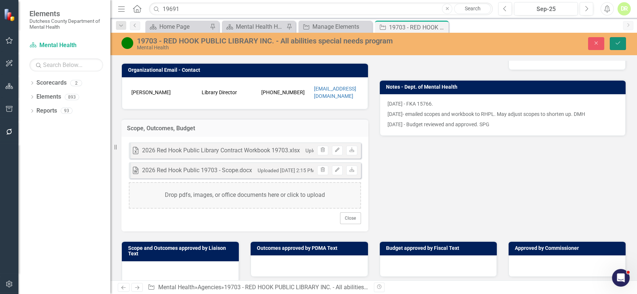
click at [614, 42] on button "Save" at bounding box center [618, 43] width 16 height 13
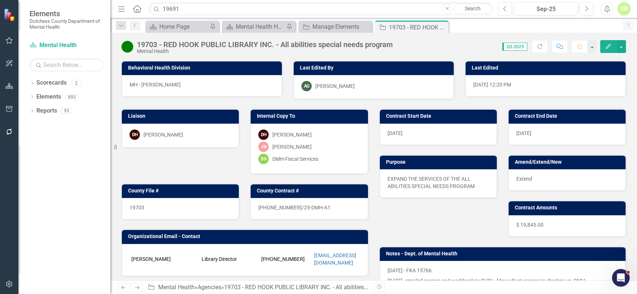
click at [558, 45] on icon "Comment" at bounding box center [559, 46] width 7 height 5
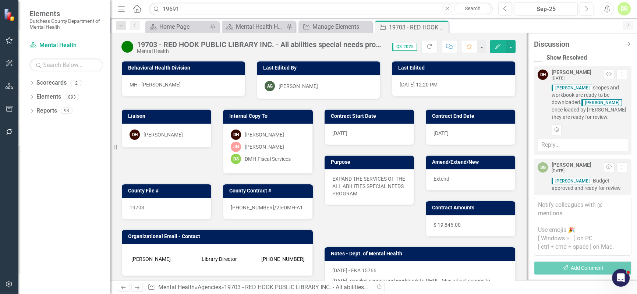
scroll to position [105, 0]
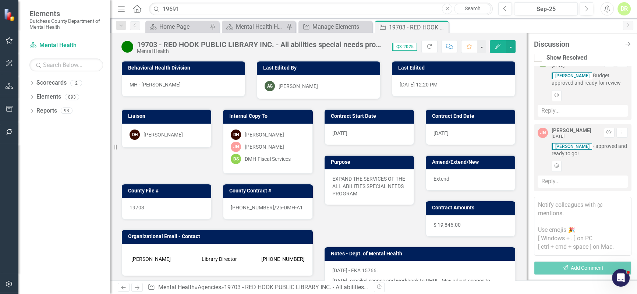
click at [541, 206] on textarea at bounding box center [583, 226] width 98 height 59
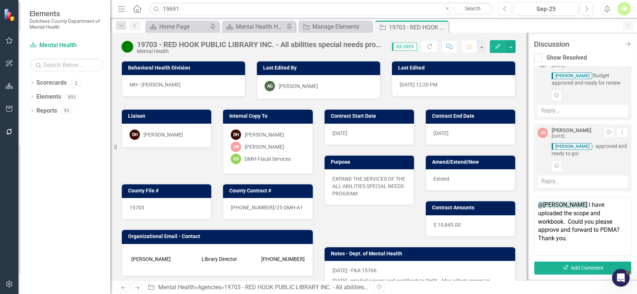
click at [603, 234] on textarea "@[PERSON_NAME] I have uploaded the scope and workbook. Could you please approve…" at bounding box center [583, 226] width 98 height 59
click at [602, 234] on textarea "@[PERSON_NAME] I have uploaded the scope and workbook. Could you please approve…" at bounding box center [583, 226] width 98 height 59
type textarea "@[PERSON_NAME] I have uploaded the scope and workbook. Could you please approve…"
click at [584, 266] on button "Send Add Comment" at bounding box center [583, 268] width 98 height 14
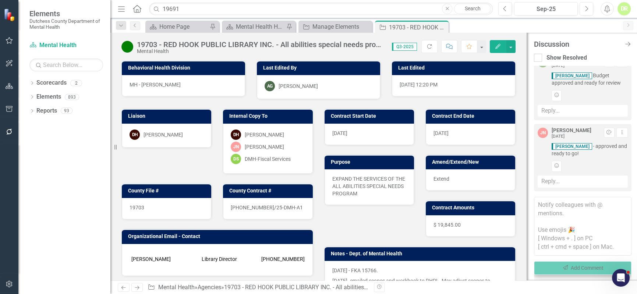
scroll to position [198, 0]
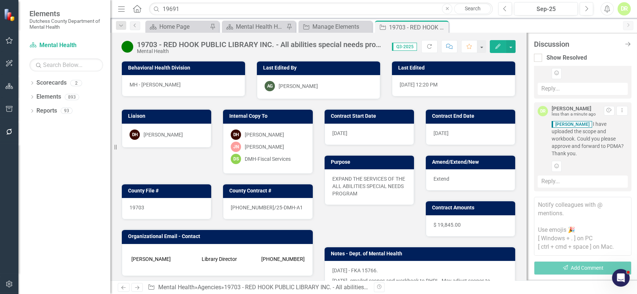
click at [544, 202] on textarea at bounding box center [583, 226] width 98 height 59
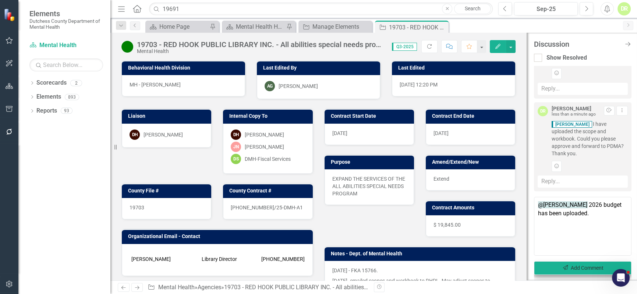
type textarea "@[PERSON_NAME] 2026 budget has been uploaded."
click at [579, 265] on button "Send Add Comment" at bounding box center [583, 268] width 98 height 14
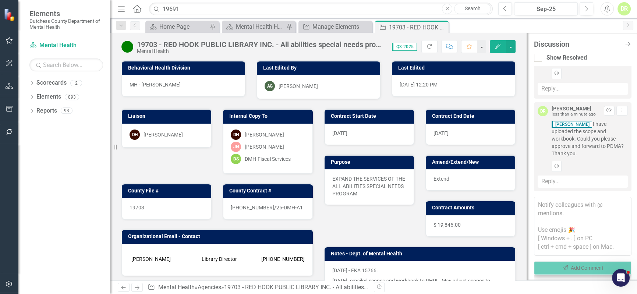
scroll to position [269, 0]
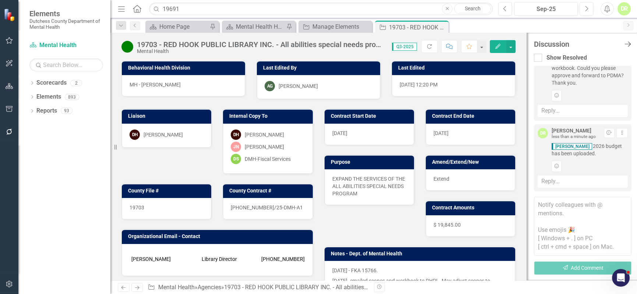
click at [627, 44] on icon "Close Discussion Bar" at bounding box center [627, 43] width 9 height 7
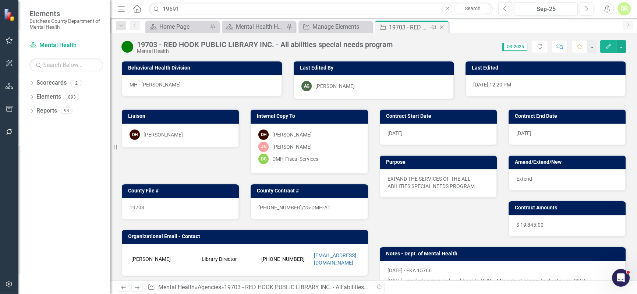
click at [438, 28] on icon "Close" at bounding box center [441, 27] width 7 height 6
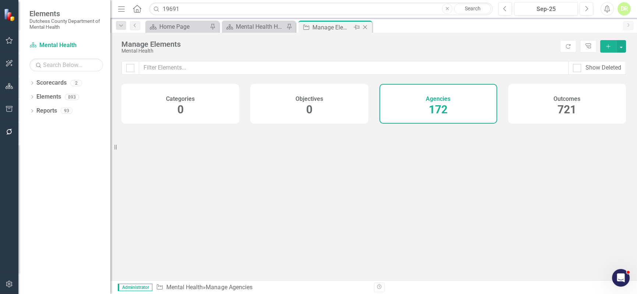
click at [323, 26] on div "Manage Elements" at bounding box center [331, 27] width 39 height 9
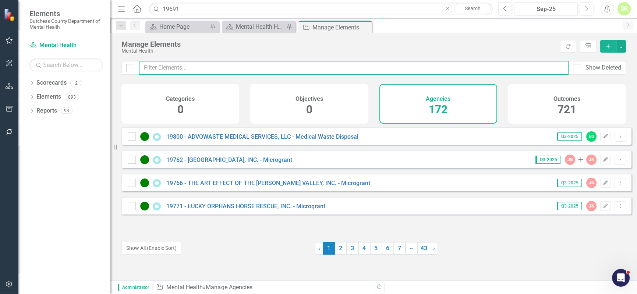
click at [219, 64] on input "text" at bounding box center [353, 68] width 429 height 14
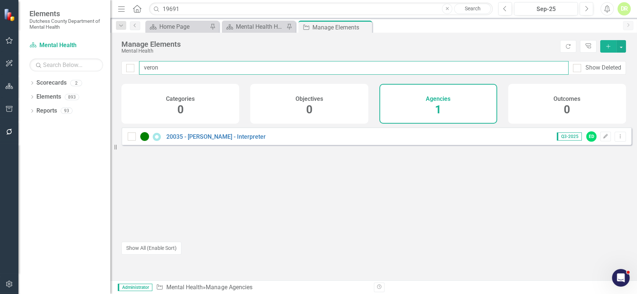
type input "veron"
click at [267, 26] on div "Mental Health Home Page" at bounding box center [260, 26] width 49 height 9
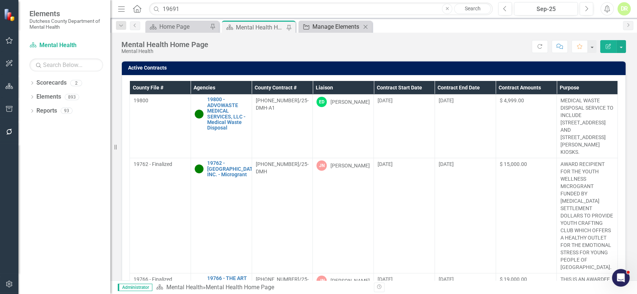
click at [322, 24] on div "Manage Elements" at bounding box center [336, 26] width 49 height 9
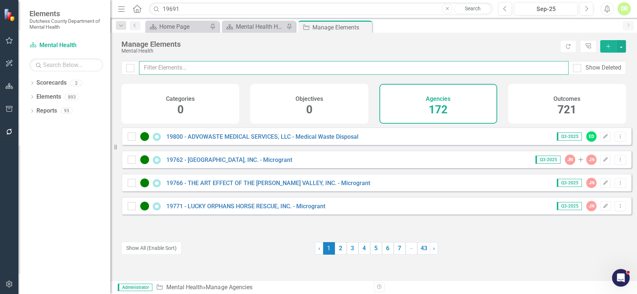
click at [193, 70] on input "text" at bounding box center [353, 68] width 429 height 14
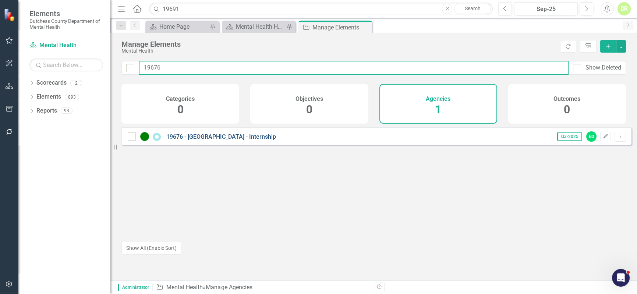
type input "19676"
click at [212, 140] on link "19676 - [GEOGRAPHIC_DATA] - Internship" at bounding box center [221, 136] width 110 height 7
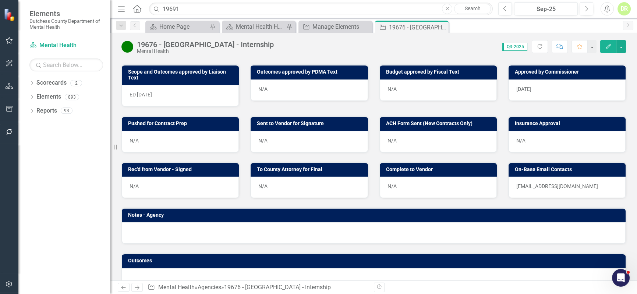
scroll to position [316, 0]
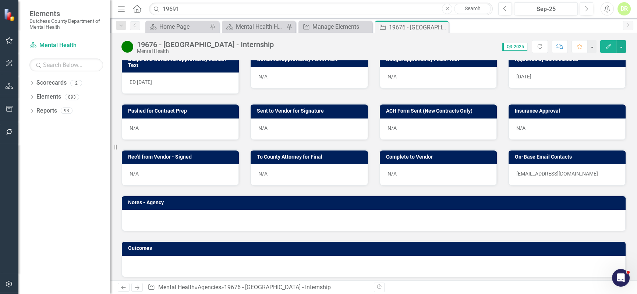
drag, startPoint x: 577, startPoint y: 165, endPoint x: 563, endPoint y: 166, distance: 14.4
click at [541, 167] on div "[EMAIL_ADDRESS][DOMAIN_NAME]" at bounding box center [567, 174] width 117 height 21
click at [568, 170] on p "[EMAIL_ADDRESS][DOMAIN_NAME]" at bounding box center [567, 173] width 102 height 7
click at [569, 165] on div "[EMAIL_ADDRESS][DOMAIN_NAME]" at bounding box center [567, 174] width 117 height 21
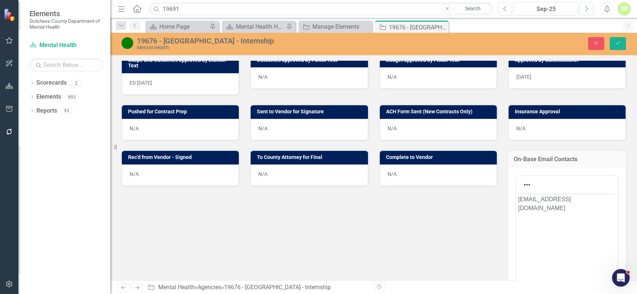
scroll to position [0, 0]
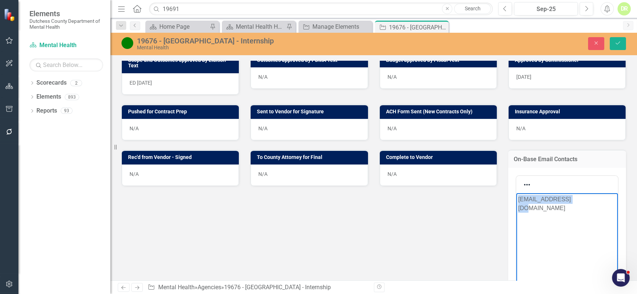
drag, startPoint x: 598, startPoint y: 195, endPoint x: 464, endPoint y: 179, distance: 135.6
click at [516, 193] on html "[EMAIL_ADDRESS][DOMAIN_NAME]" at bounding box center [567, 248] width 102 height 110
copy p "[EMAIL_ADDRESS][DOMAIN_NAME]"
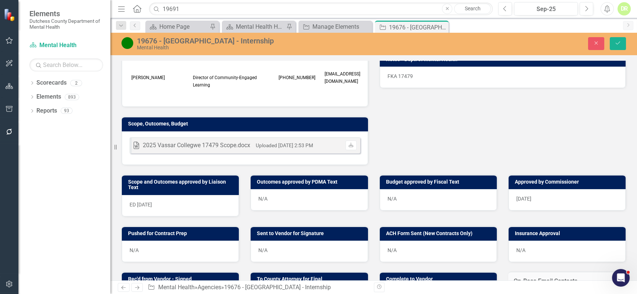
scroll to position [183, 0]
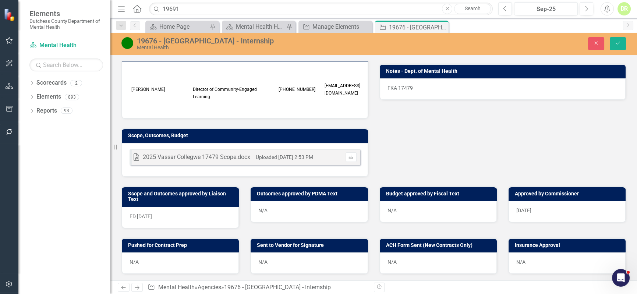
click at [170, 257] on div "N/A" at bounding box center [180, 262] width 117 height 21
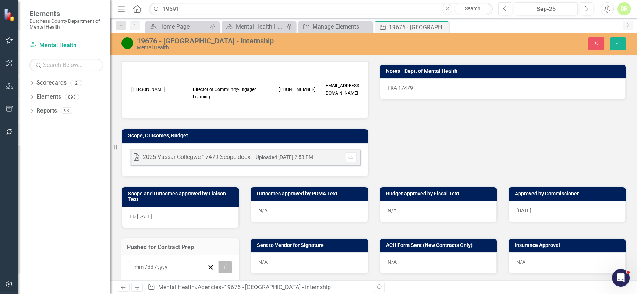
click at [220, 261] on button "Calendar" at bounding box center [225, 267] width 14 height 13
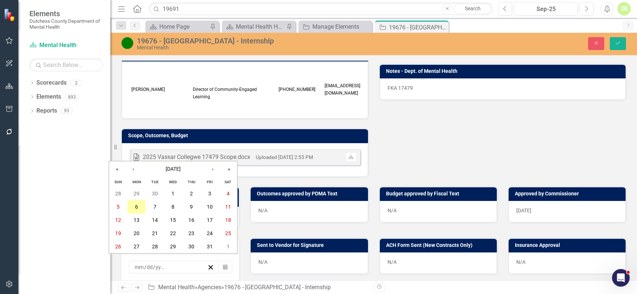
click at [139, 208] on button "6" at bounding box center [136, 207] width 18 height 13
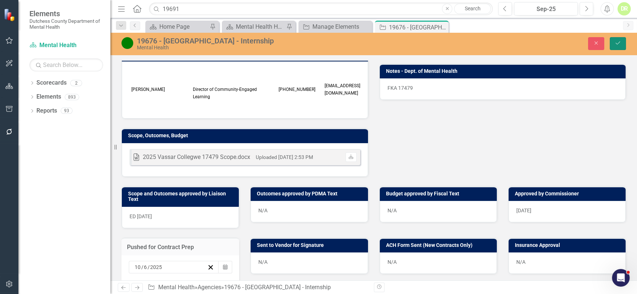
click at [623, 40] on button "Save" at bounding box center [618, 43] width 16 height 13
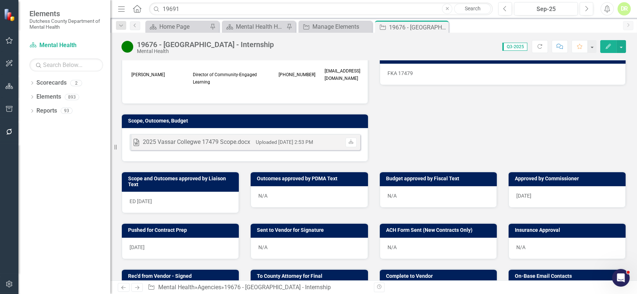
scroll to position [201, 0]
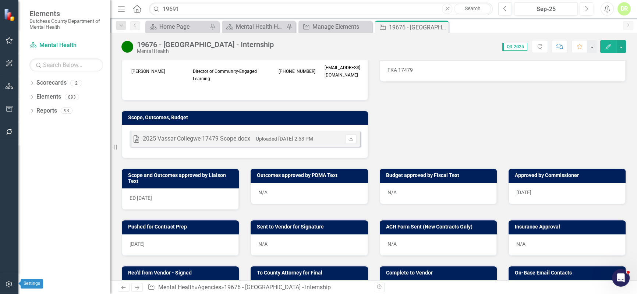
click at [7, 280] on button "button" at bounding box center [9, 284] width 17 height 15
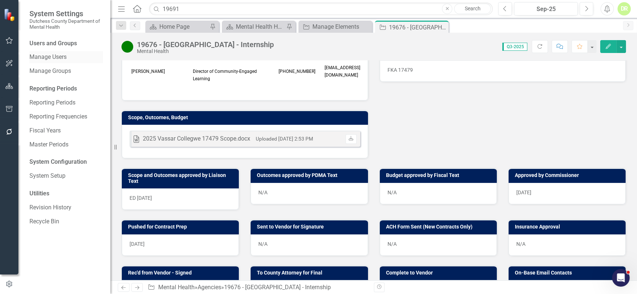
click at [48, 57] on link "Manage Users" at bounding box center [66, 57] width 74 height 8
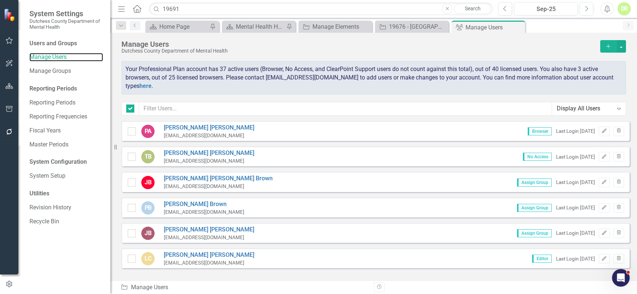
checkbox input "false"
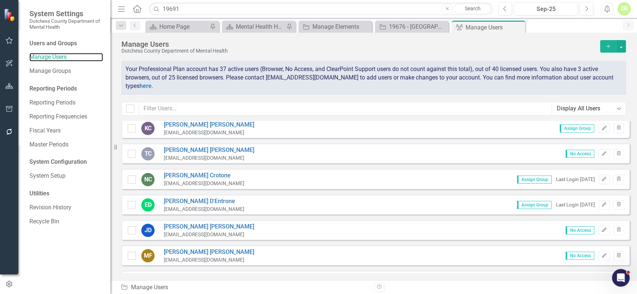
scroll to position [234, 0]
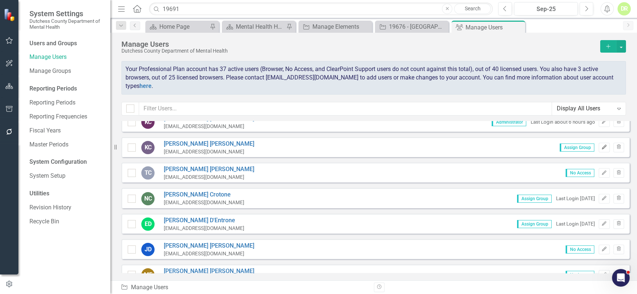
click at [601, 145] on icon "Edit" at bounding box center [604, 147] width 6 height 4
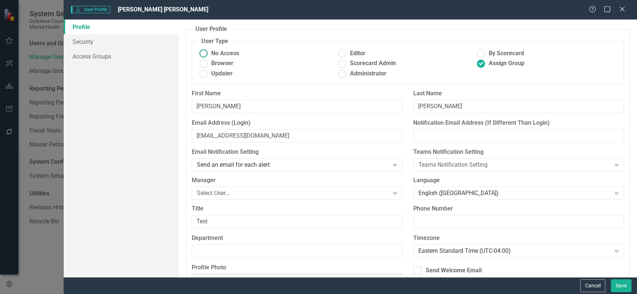
click at [203, 52] on ins at bounding box center [203, 53] width 11 height 11
click at [203, 52] on input "No Access" at bounding box center [203, 53] width 11 height 11
radio input "true"
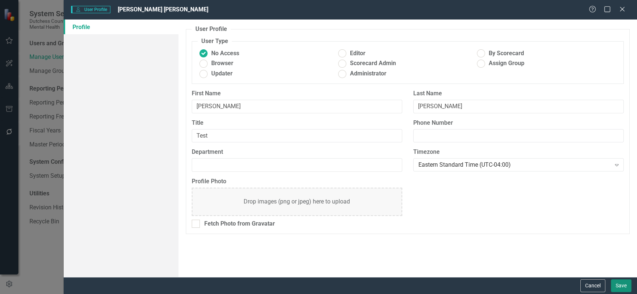
drag, startPoint x: 618, startPoint y: 284, endPoint x: 607, endPoint y: 278, distance: 12.6
click at [617, 284] on button "Save" at bounding box center [621, 285] width 21 height 13
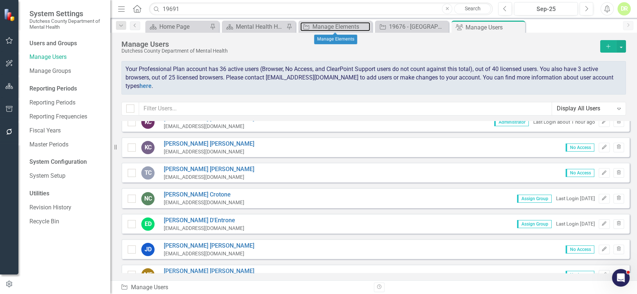
drag, startPoint x: 353, startPoint y: 24, endPoint x: 438, endPoint y: 19, distance: 85.5
click at [353, 24] on div "Manage Elements" at bounding box center [341, 26] width 58 height 9
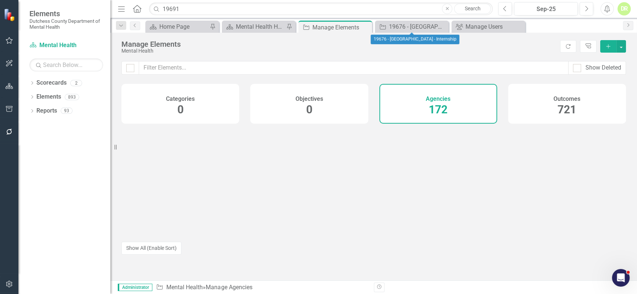
click at [0, 0] on icon "Close" at bounding box center [0, 0] width 0 height 0
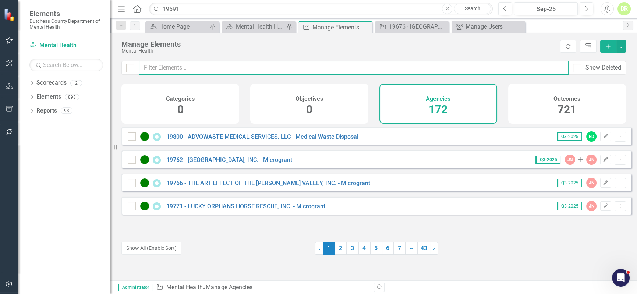
click at [253, 68] on input "text" at bounding box center [353, 68] width 429 height 14
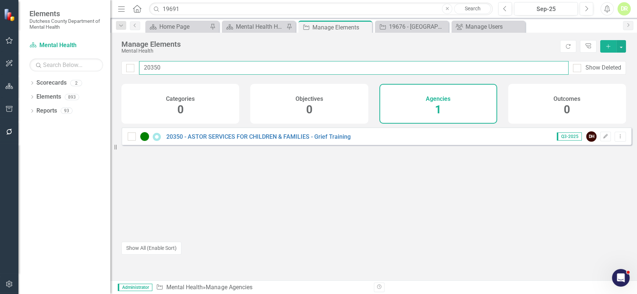
type input "20350"
click at [282, 140] on link "20350 - ASTOR SERVICES FOR CHILDREN & FAMILIES - Grief Training" at bounding box center [258, 136] width 184 height 7
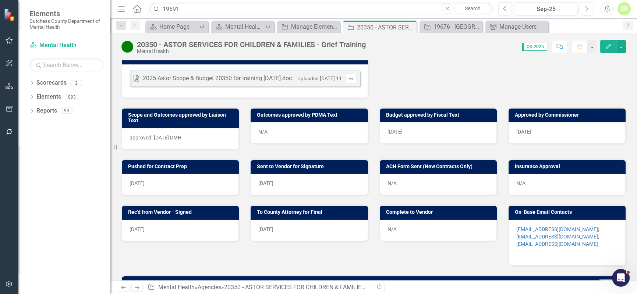
scroll to position [401, 0]
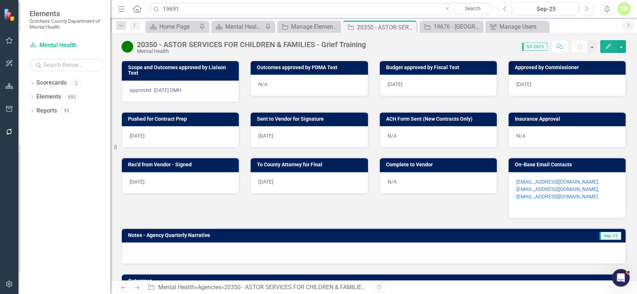
click at [523, 138] on div "N/A" at bounding box center [567, 136] width 117 height 21
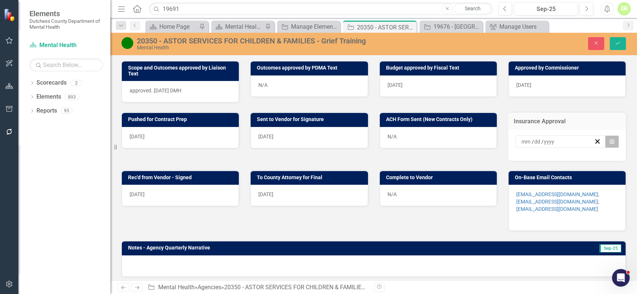
click at [610, 141] on button "Calendar" at bounding box center [612, 141] width 14 height 13
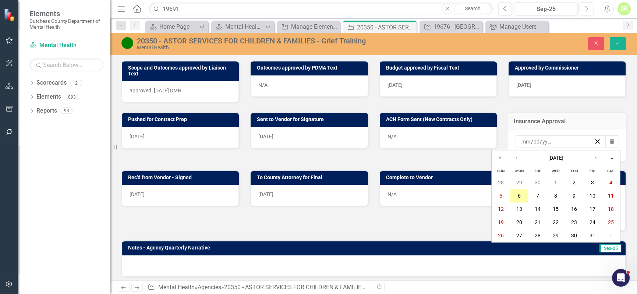
click at [522, 195] on button "6" at bounding box center [519, 196] width 18 height 13
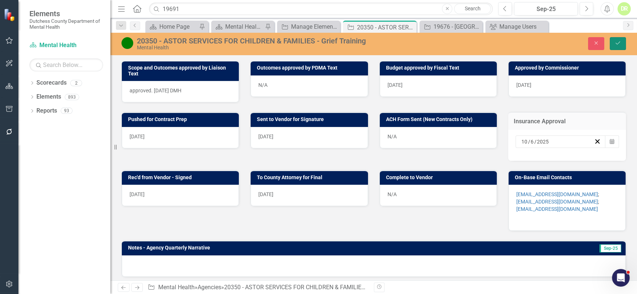
click at [619, 42] on icon "submit" at bounding box center [618, 43] width 4 height 3
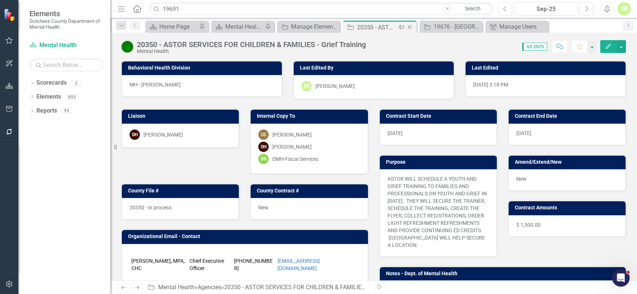
click at [409, 26] on icon at bounding box center [410, 27] width 4 height 4
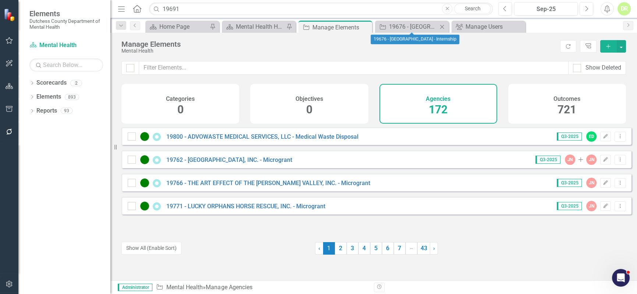
click at [443, 25] on icon "Close" at bounding box center [441, 27] width 7 height 6
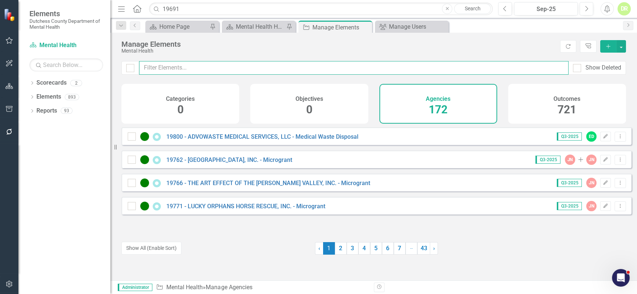
click at [223, 70] on input "text" at bounding box center [353, 68] width 429 height 14
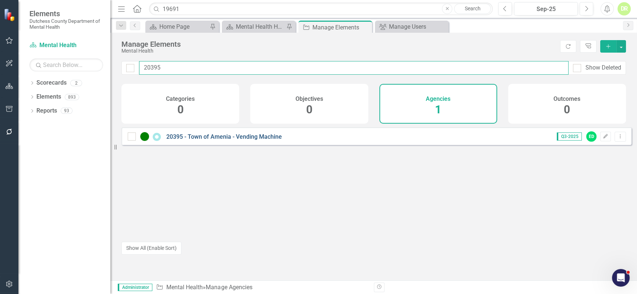
type input "20395"
click at [228, 140] on link "20395 - Town of Amenia - Vending Machine" at bounding box center [224, 136] width 116 height 7
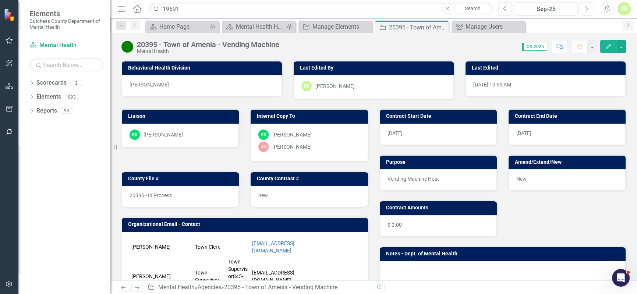
scroll to position [201, 0]
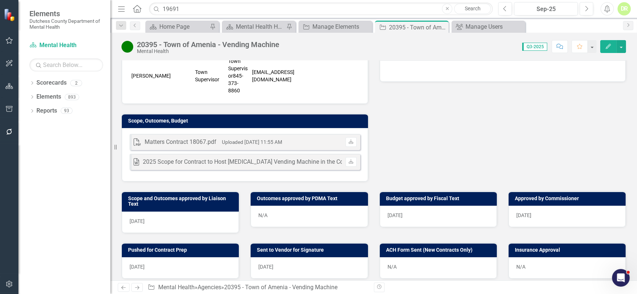
click at [519, 258] on div "N/A" at bounding box center [567, 267] width 117 height 21
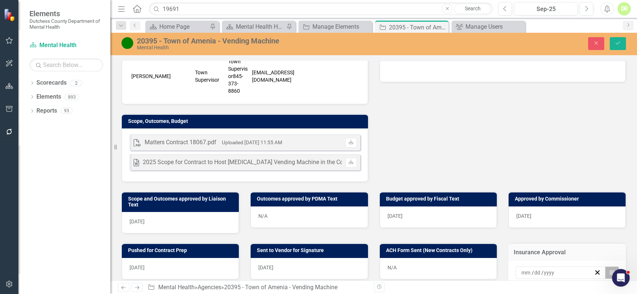
click at [610, 270] on icon "Calendar" at bounding box center [612, 272] width 4 height 5
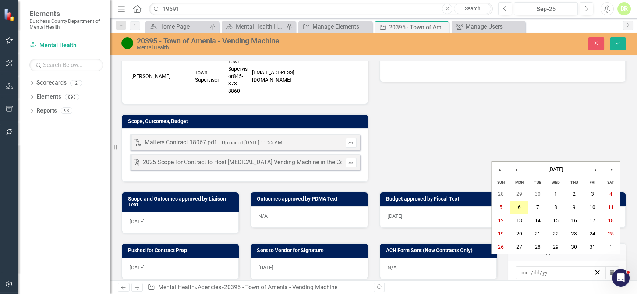
click at [520, 206] on abbr "6" at bounding box center [519, 207] width 3 height 6
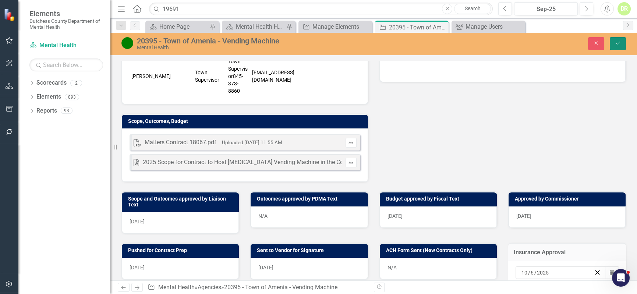
click at [623, 39] on button "Save" at bounding box center [618, 43] width 16 height 13
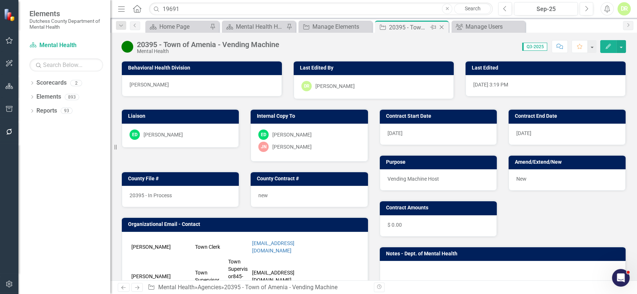
click at [442, 26] on icon "Close" at bounding box center [441, 27] width 7 height 6
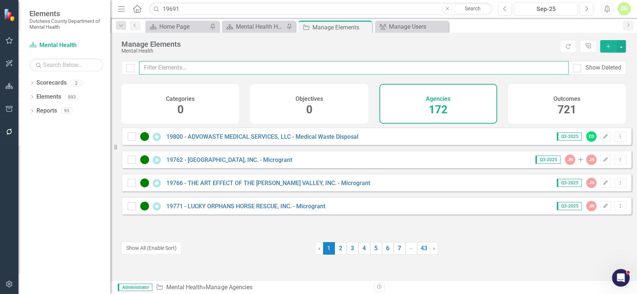
click at [169, 68] on input "text" at bounding box center [353, 68] width 429 height 14
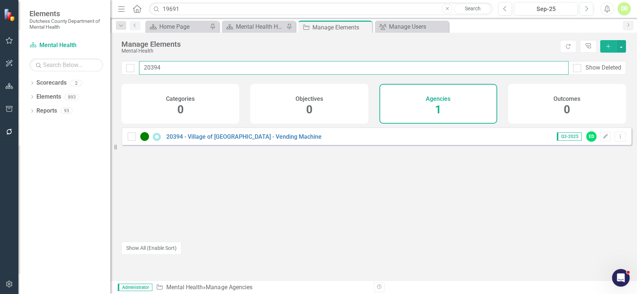
type input "20394"
click at [207, 140] on link "20394 - Village of [GEOGRAPHIC_DATA] - Vending Machine" at bounding box center [243, 136] width 155 height 7
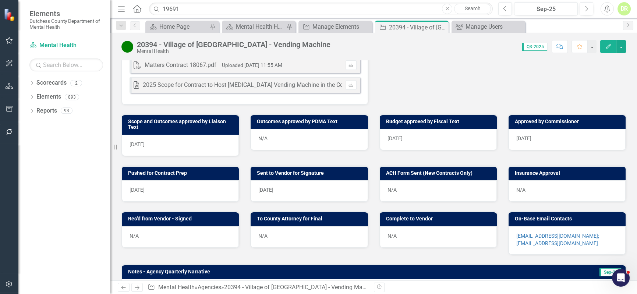
scroll to position [268, 0]
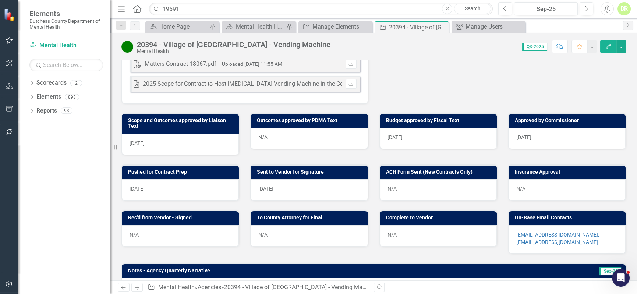
click at [520, 189] on div "N/A" at bounding box center [567, 189] width 117 height 21
click at [519, 189] on div "N/A" at bounding box center [567, 189] width 117 height 21
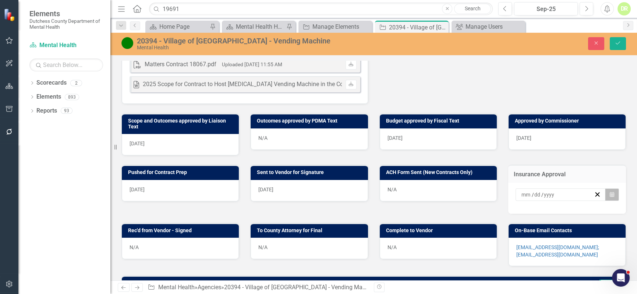
click at [610, 193] on icon "button" at bounding box center [612, 194] width 4 height 5
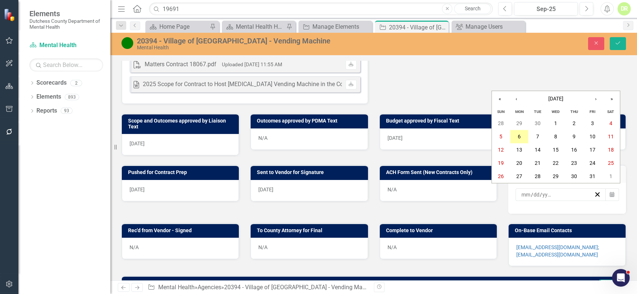
click at [519, 134] on abbr "6" at bounding box center [519, 137] width 3 height 6
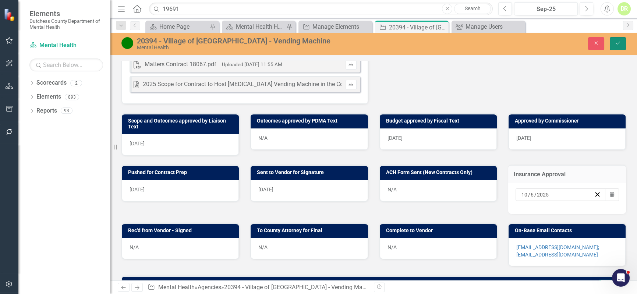
click at [620, 39] on button "Save" at bounding box center [618, 43] width 16 height 13
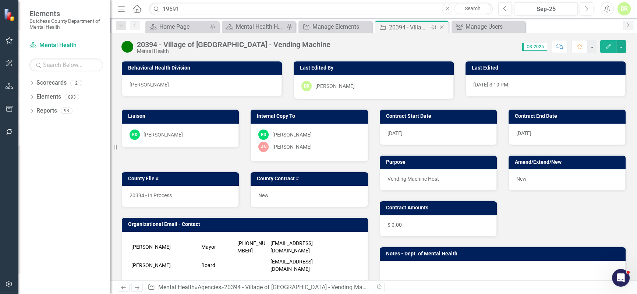
click at [442, 26] on icon "Close" at bounding box center [441, 27] width 7 height 6
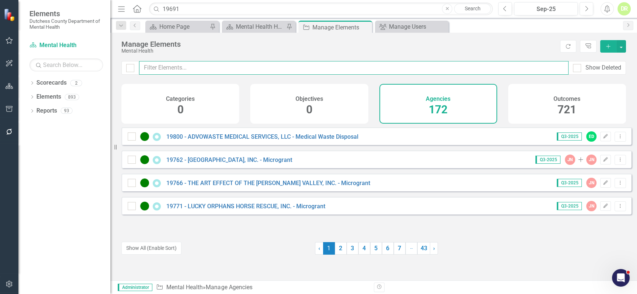
click at [166, 63] on input "text" at bounding box center [353, 68] width 429 height 14
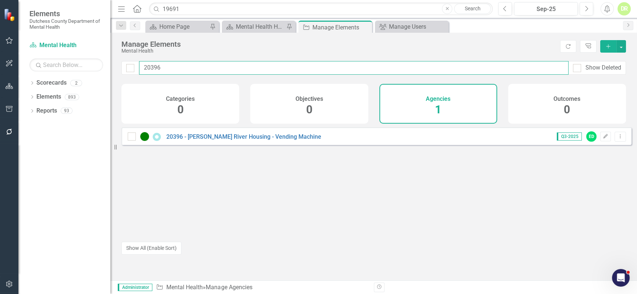
type input "20396"
click at [196, 140] on link "20396 - [PERSON_NAME] River Housing - Vending Machine" at bounding box center [243, 136] width 155 height 7
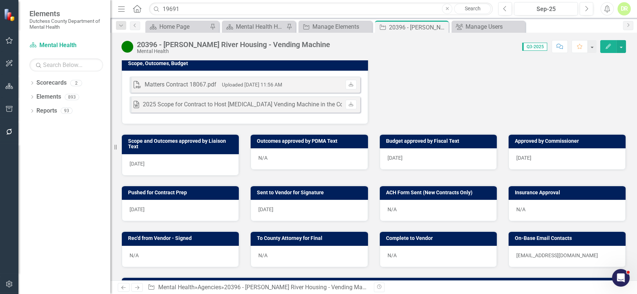
scroll to position [268, 0]
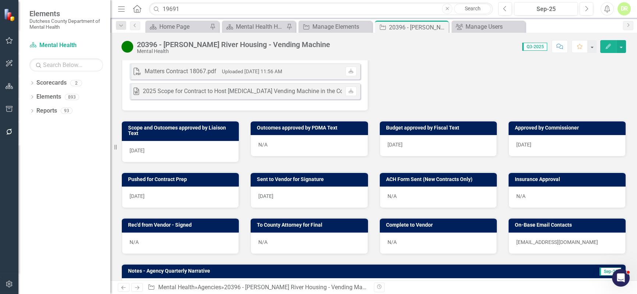
click at [515, 202] on div "N/A" at bounding box center [567, 197] width 117 height 21
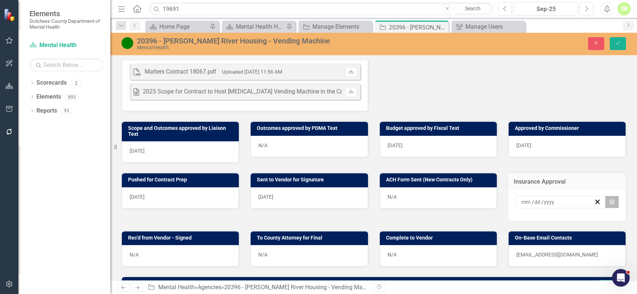
click at [610, 206] on button "Calendar" at bounding box center [612, 202] width 14 height 13
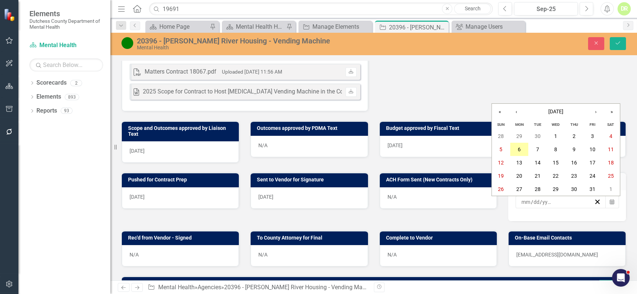
click at [520, 147] on abbr "6" at bounding box center [519, 149] width 3 height 6
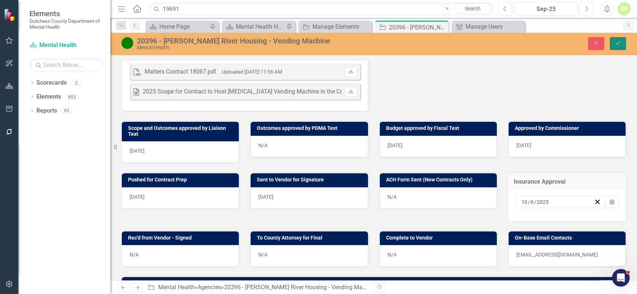
click at [613, 42] on button "Save" at bounding box center [618, 43] width 16 height 13
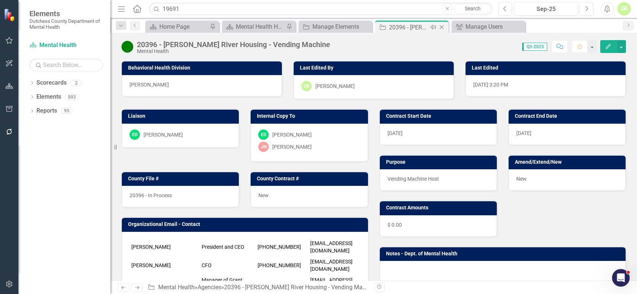
click at [442, 26] on icon "Close" at bounding box center [441, 27] width 7 height 6
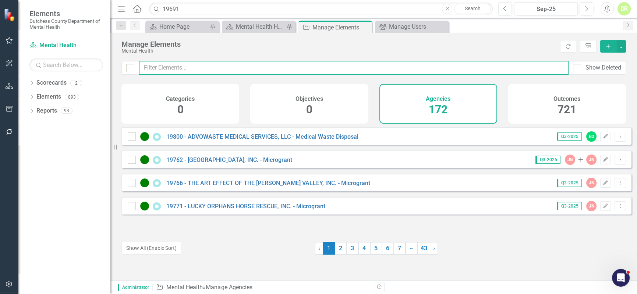
click at [192, 63] on input "text" at bounding box center [353, 68] width 429 height 14
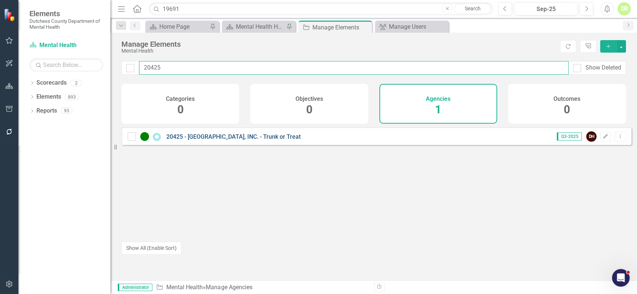
type input "20425"
click at [217, 138] on link "20425 - [GEOGRAPHIC_DATA], INC. - Trunk or Treat" at bounding box center [233, 136] width 134 height 7
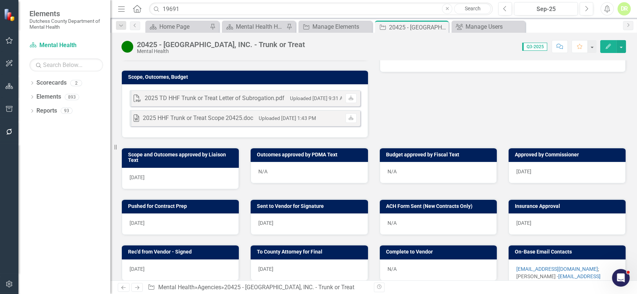
scroll to position [234, 0]
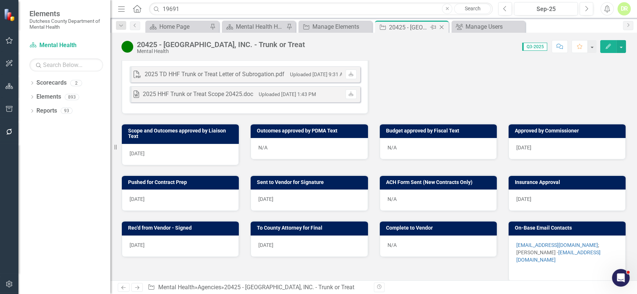
click at [442, 26] on icon "Close" at bounding box center [441, 27] width 7 height 6
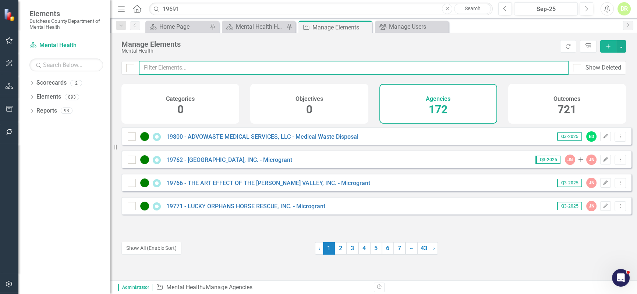
click at [201, 67] on input "text" at bounding box center [353, 68] width 429 height 14
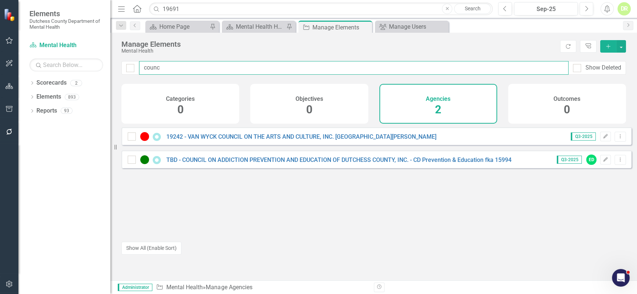
drag, startPoint x: 203, startPoint y: 67, endPoint x: 96, endPoint y: 62, distance: 106.8
click at [99, 63] on div "Elements Dutchess County Department of Mental Health Scorecard Mental Health Se…" at bounding box center [318, 147] width 637 height 294
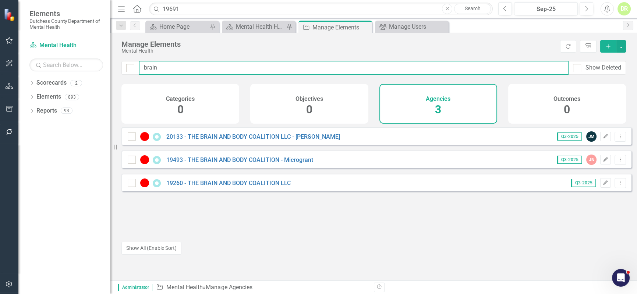
drag, startPoint x: 166, startPoint y: 64, endPoint x: -178, endPoint y: 67, distance: 343.7
click at [0, 67] on html "Elements Dutchess County Department of Mental Health Scorecard Mental Health Se…" at bounding box center [318, 147] width 637 height 294
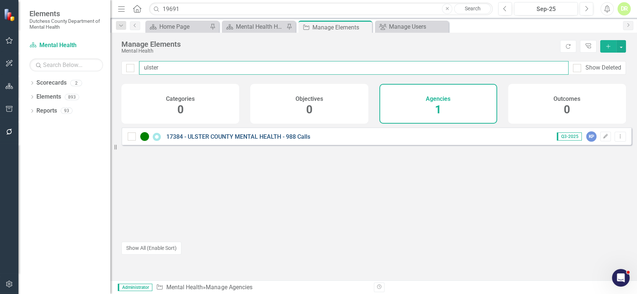
type input "ulster"
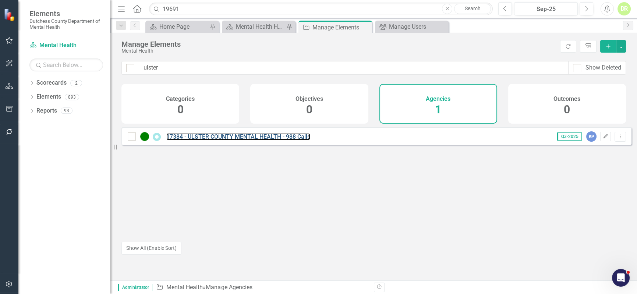
drag, startPoint x: 206, startPoint y: 144, endPoint x: 312, endPoint y: 8, distance: 172.1
click at [206, 140] on link "17384 - ULSTER COUNTY MENTAL HEALTH - 988 Calls" at bounding box center [238, 136] width 144 height 7
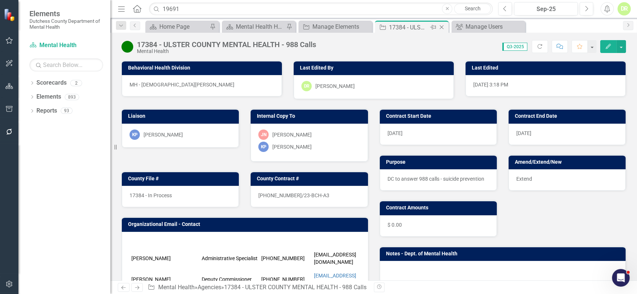
click at [442, 26] on icon "Close" at bounding box center [441, 27] width 7 height 6
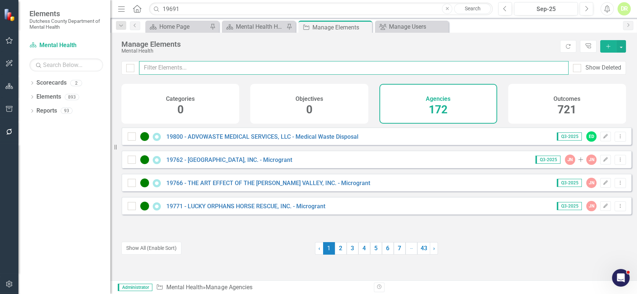
click at [157, 64] on input "text" at bounding box center [353, 68] width 429 height 14
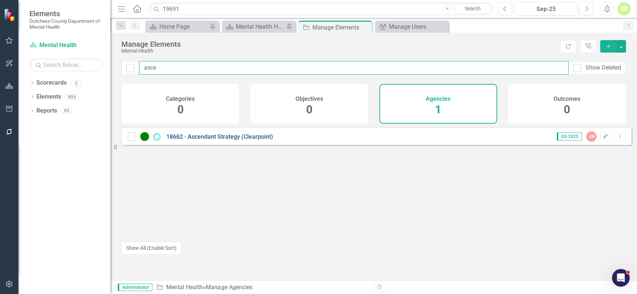
type input "asce"
click at [202, 140] on link "18662 - Ascendant Strategy (Clearpoint)" at bounding box center [219, 136] width 107 height 7
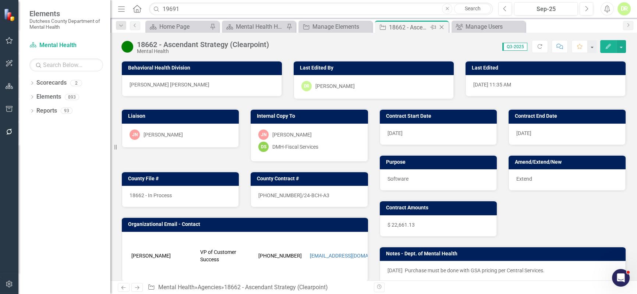
click at [442, 26] on icon "Close" at bounding box center [441, 27] width 7 height 6
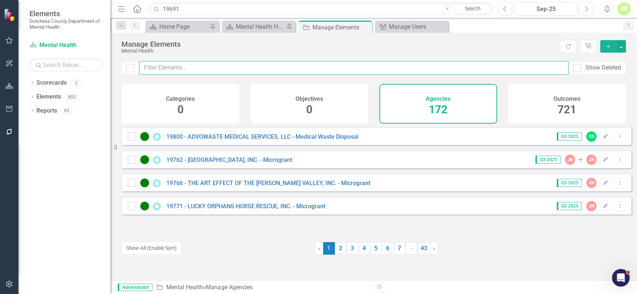
click at [237, 61] on input "text" at bounding box center [353, 68] width 429 height 14
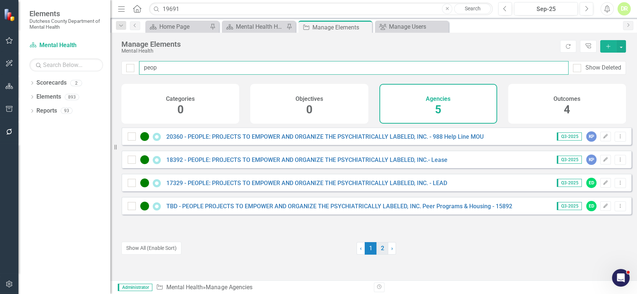
type input "peop"
click at [380, 246] on link "2" at bounding box center [382, 248] width 12 height 13
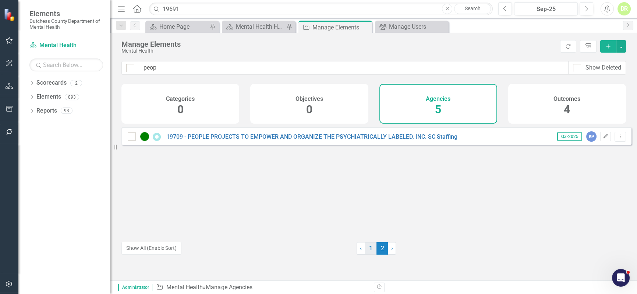
click at [365, 248] on link "1" at bounding box center [371, 248] width 12 height 13
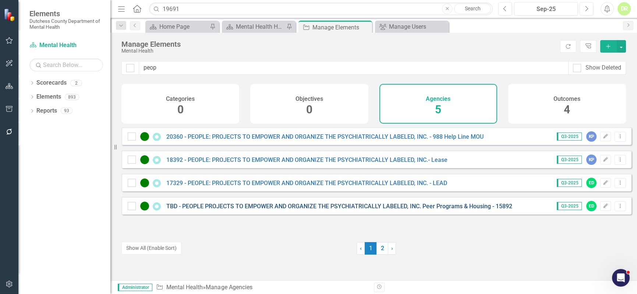
click at [349, 210] on link "TBD - PEOPLE PROJECTS TO EMPOWER AND ORGANIZE THE PSYCHIATRICALLY LABELED, INC.…" at bounding box center [339, 206] width 346 height 7
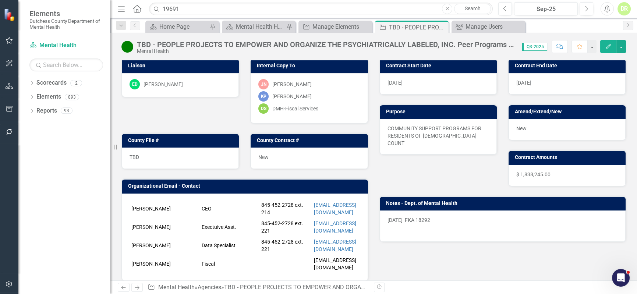
scroll to position [33, 0]
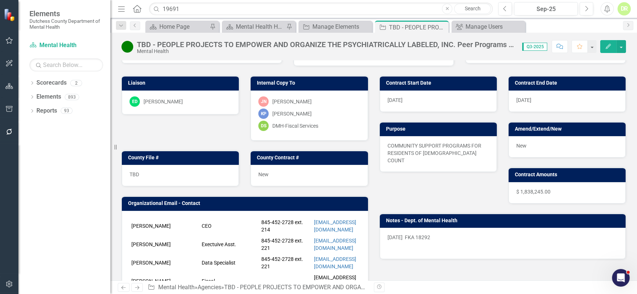
click at [448, 45] on div "TBD - PEOPLE PROJECTS TO EMPOWER AND ORGANIZE THE PSYCHIATRICALLY LABELED, INC.…" at bounding box center [326, 44] width 378 height 8
click at [473, 20] on div "Dropdown Search Scorecard Home Page Pin Scorecard Mental Health Home Page Pin A…" at bounding box center [373, 25] width 527 height 15
click at [454, 39] on div "TBD - PEOPLE PROJECTS TO EMPOWER AND ORGANIZE THE PSYCHIATRICALLY LABELED, INC.…" at bounding box center [373, 44] width 527 height 22
click at [454, 40] on div "TBD - PEOPLE PROJECTS TO EMPOWER AND ORGANIZE THE PSYCHIATRICALLY LABELED, INC.…" at bounding box center [319, 47] width 397 height 14
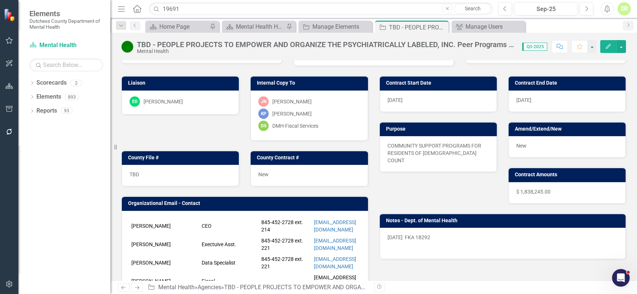
click at [454, 42] on div "TBD - PEOPLE PROJECTS TO EMPOWER AND ORGANIZE THE PSYCHIATRICALLY LABELED, INC.…" at bounding box center [326, 44] width 378 height 8
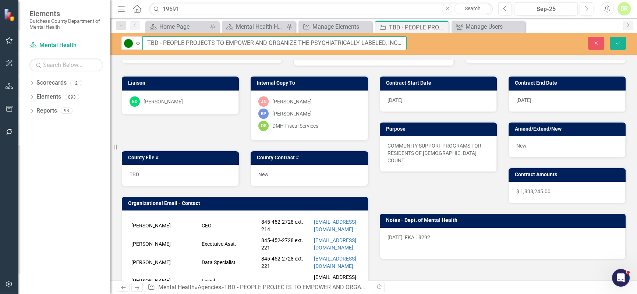
drag, startPoint x: 393, startPoint y: 42, endPoint x: 403, endPoint y: 63, distance: 22.9
click at [394, 43] on input "TBD - PEOPLE PROJECTS TO EMPOWER AND ORGANIZE THE PSYCHIATRICALLY LABELED, INC.…" at bounding box center [274, 43] width 264 height 14
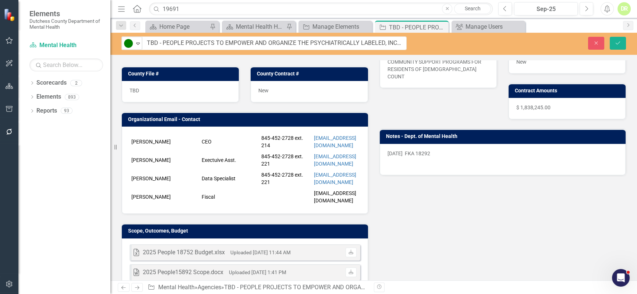
scroll to position [167, 0]
